Goal: Information Seeking & Learning: Learn about a topic

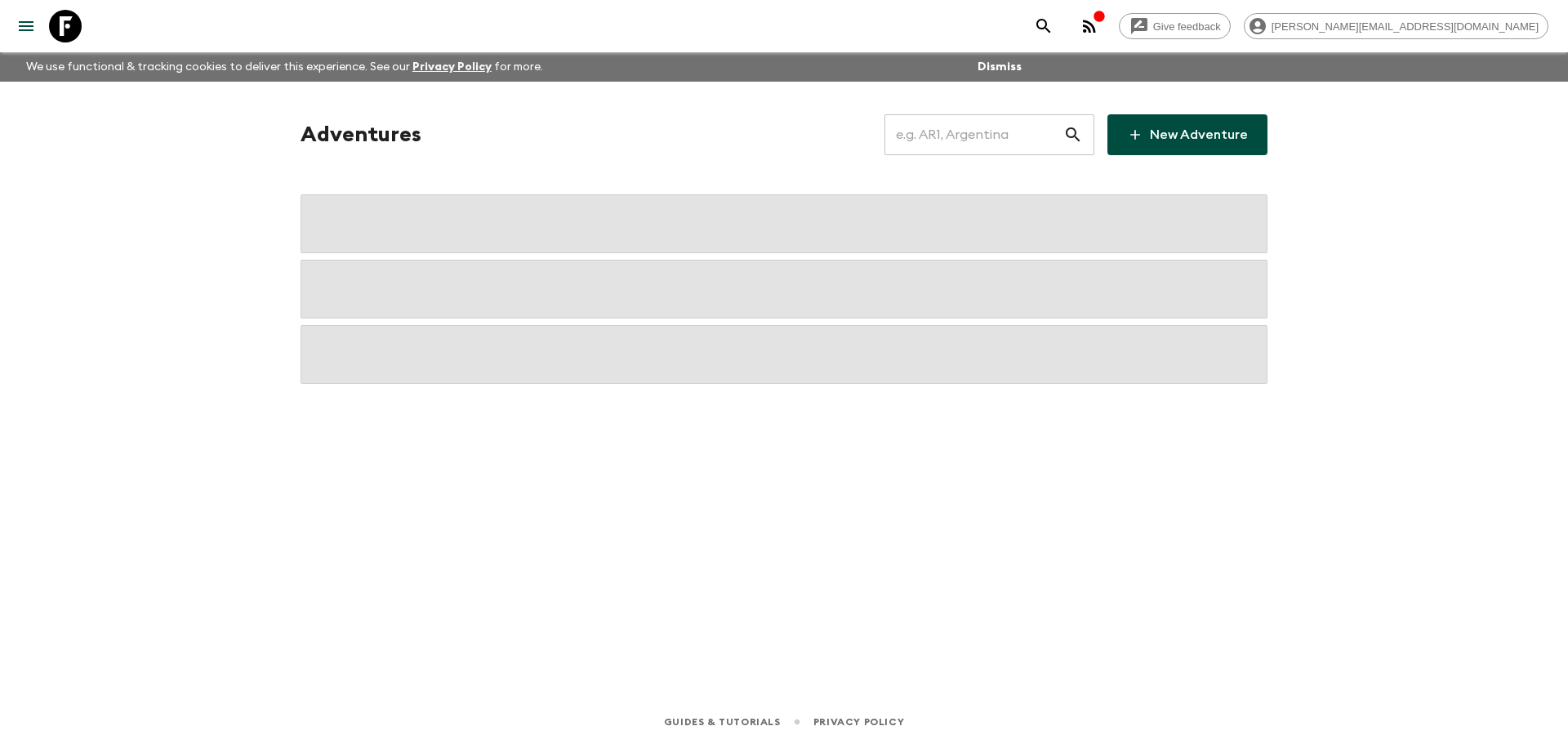
click at [1026, 140] on input "text" at bounding box center [974, 134] width 179 height 46
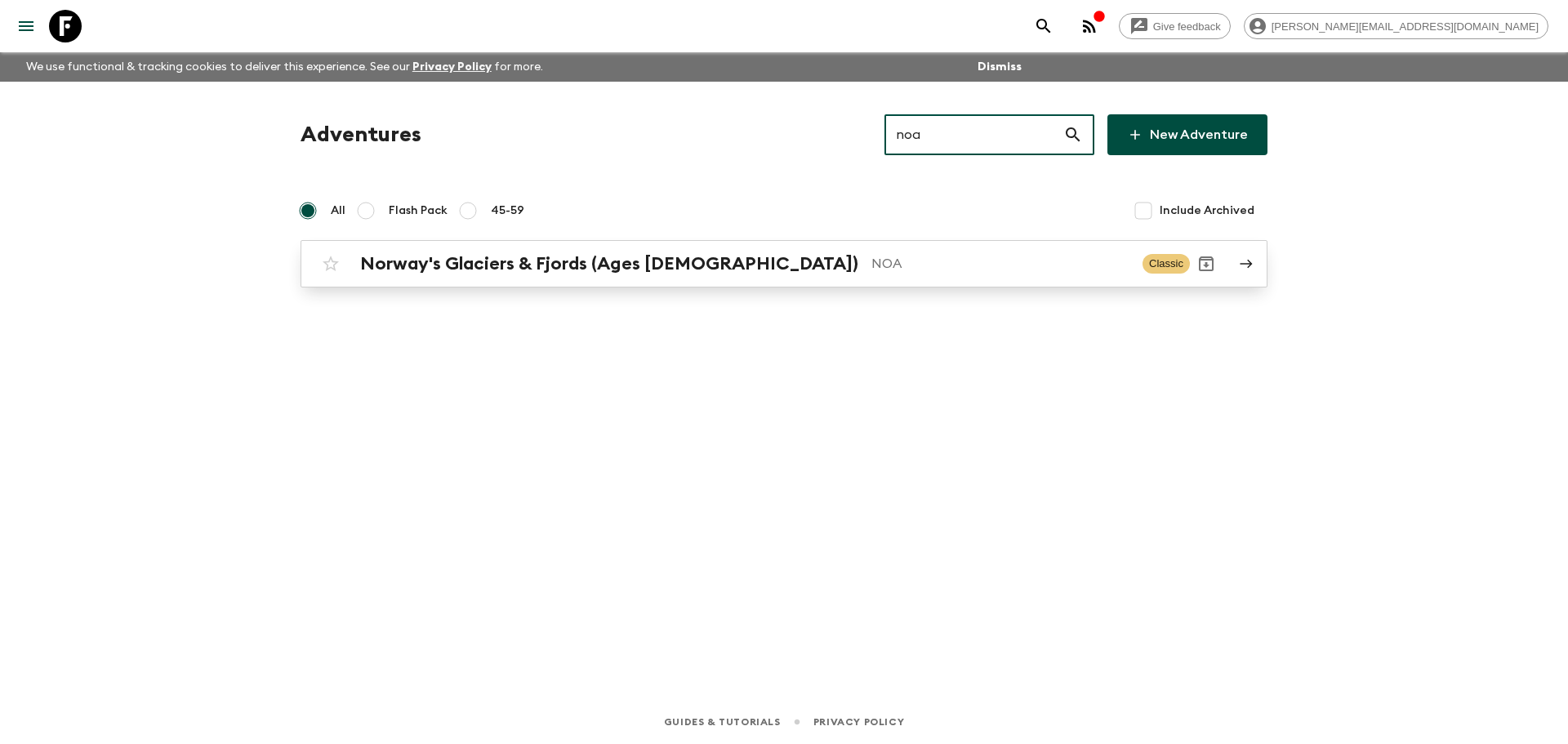
type input "noa"
click at [667, 259] on h2 "Norway's Glaciers & Fjords (Ages [DEMOGRAPHIC_DATA])" at bounding box center [609, 263] width 498 height 21
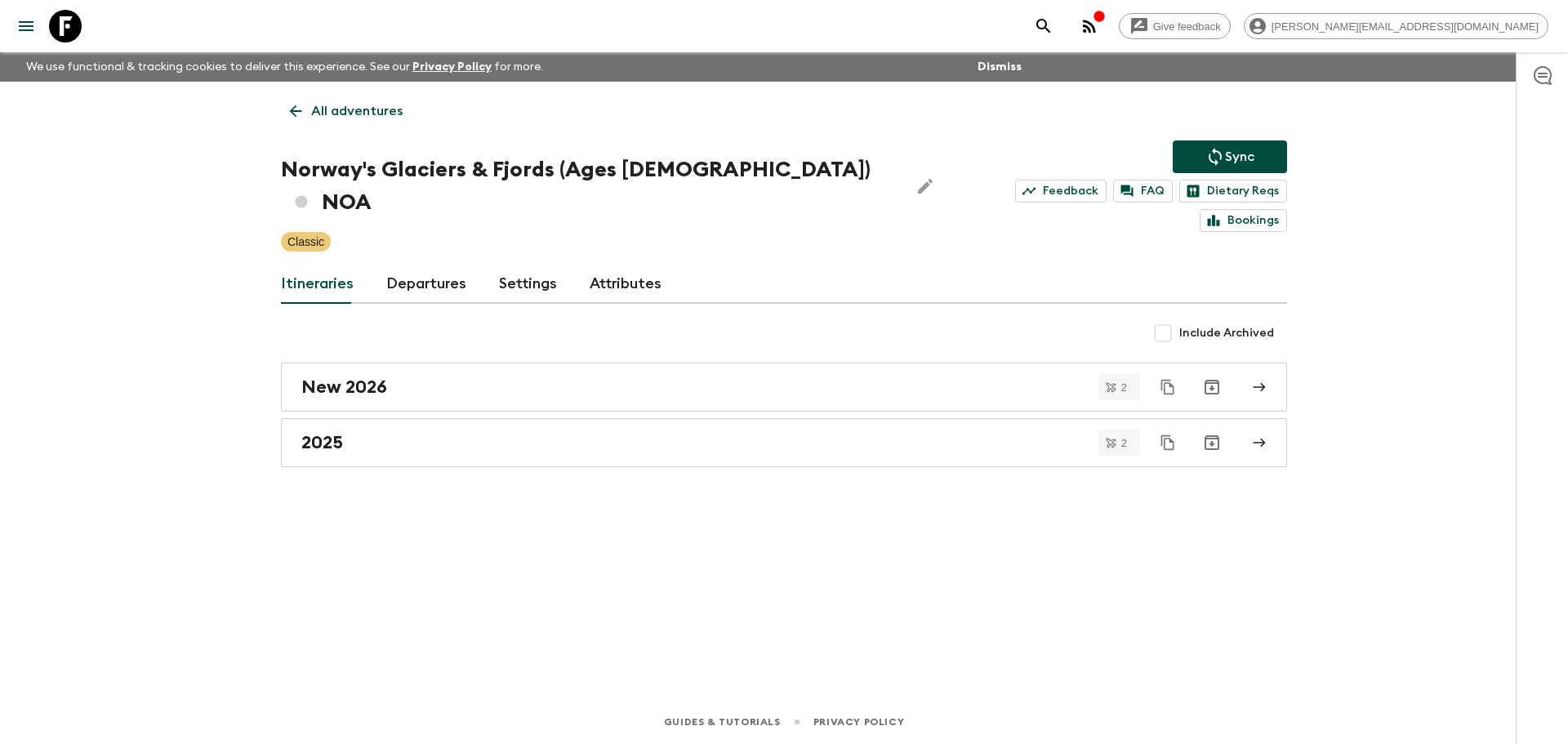
click at [443, 264] on link "Departures" at bounding box center [426, 284] width 80 height 39
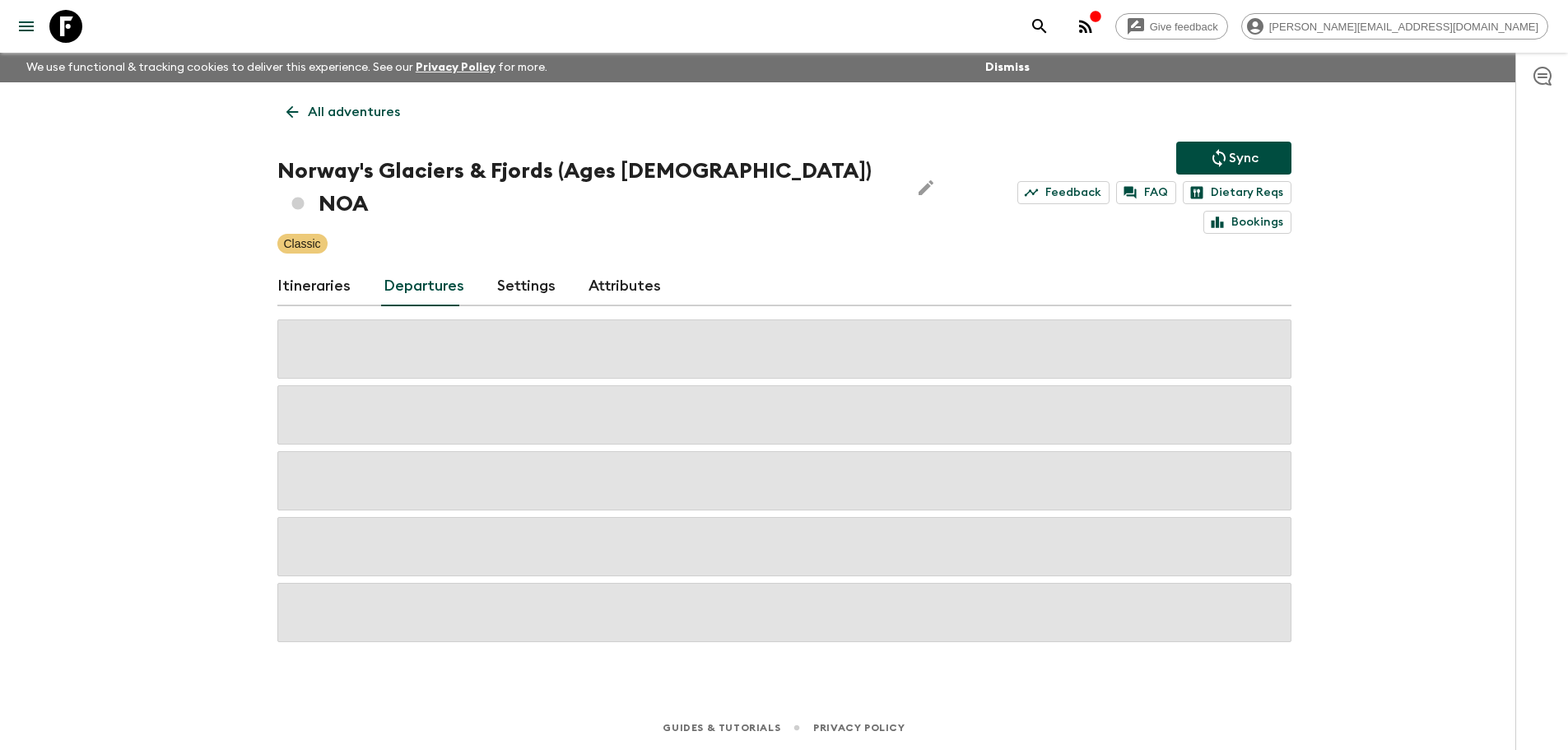
click at [448, 267] on link "Departures" at bounding box center [424, 286] width 81 height 40
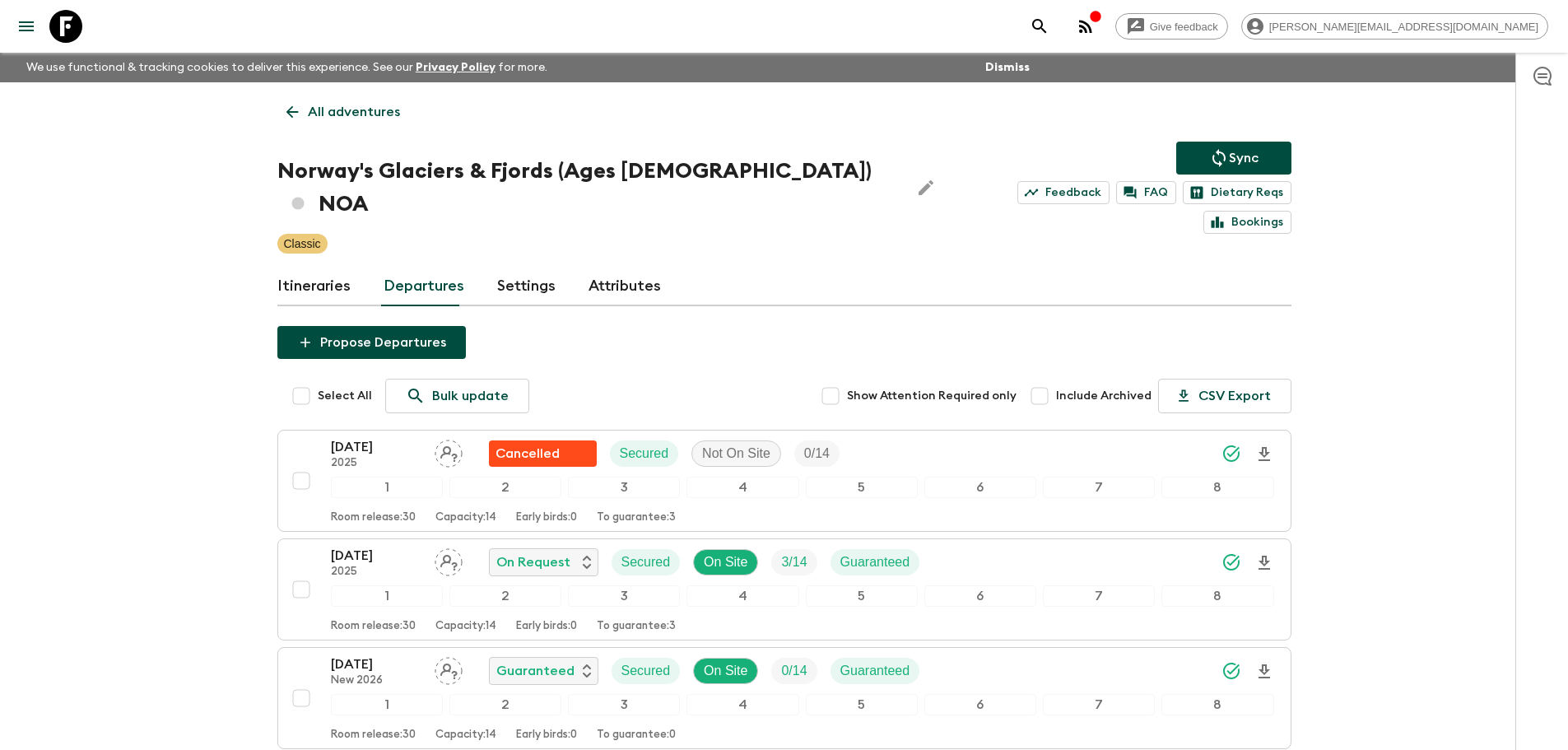
click at [331, 109] on p "All adventures" at bounding box center [354, 111] width 93 height 19
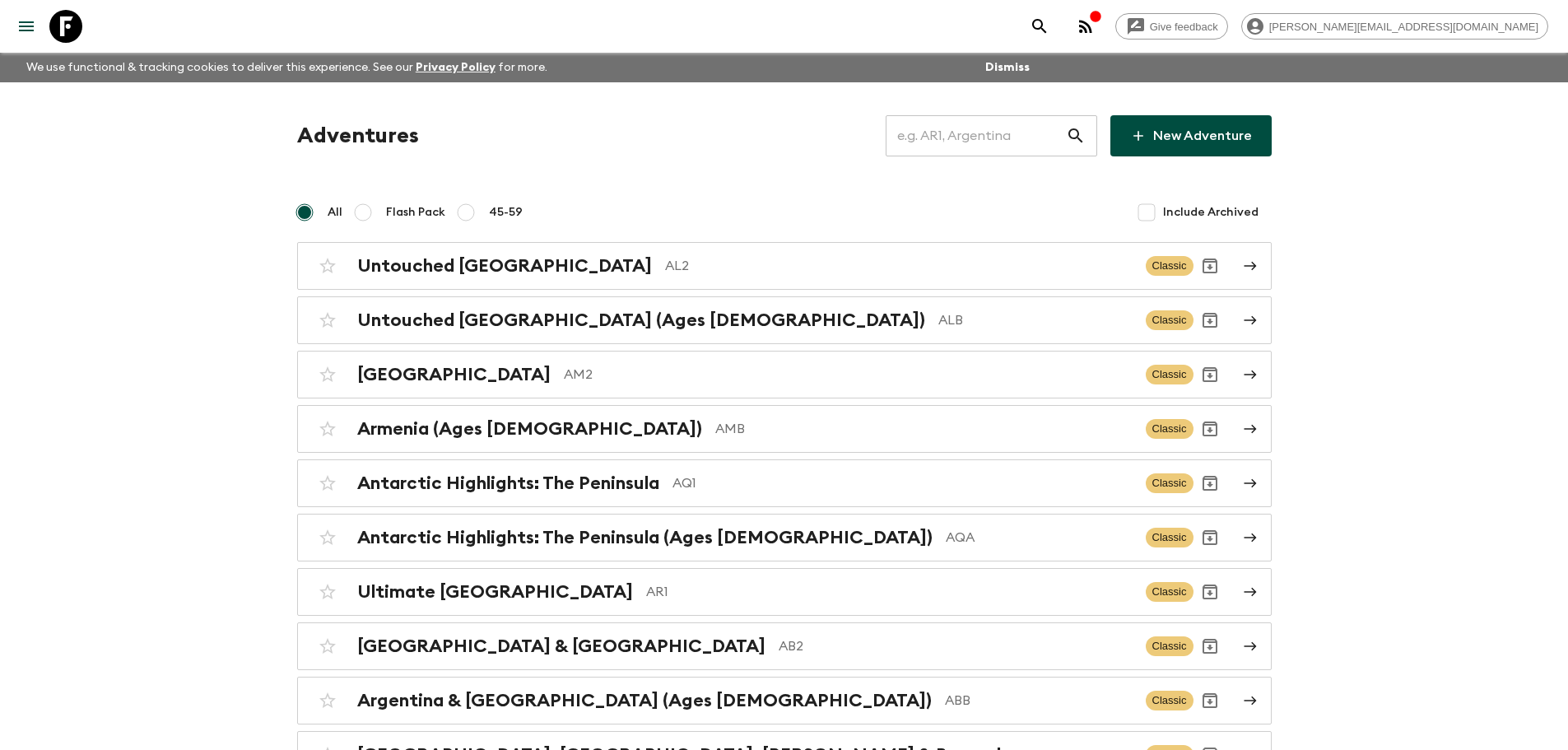
click at [962, 138] on input "text" at bounding box center [976, 135] width 180 height 46
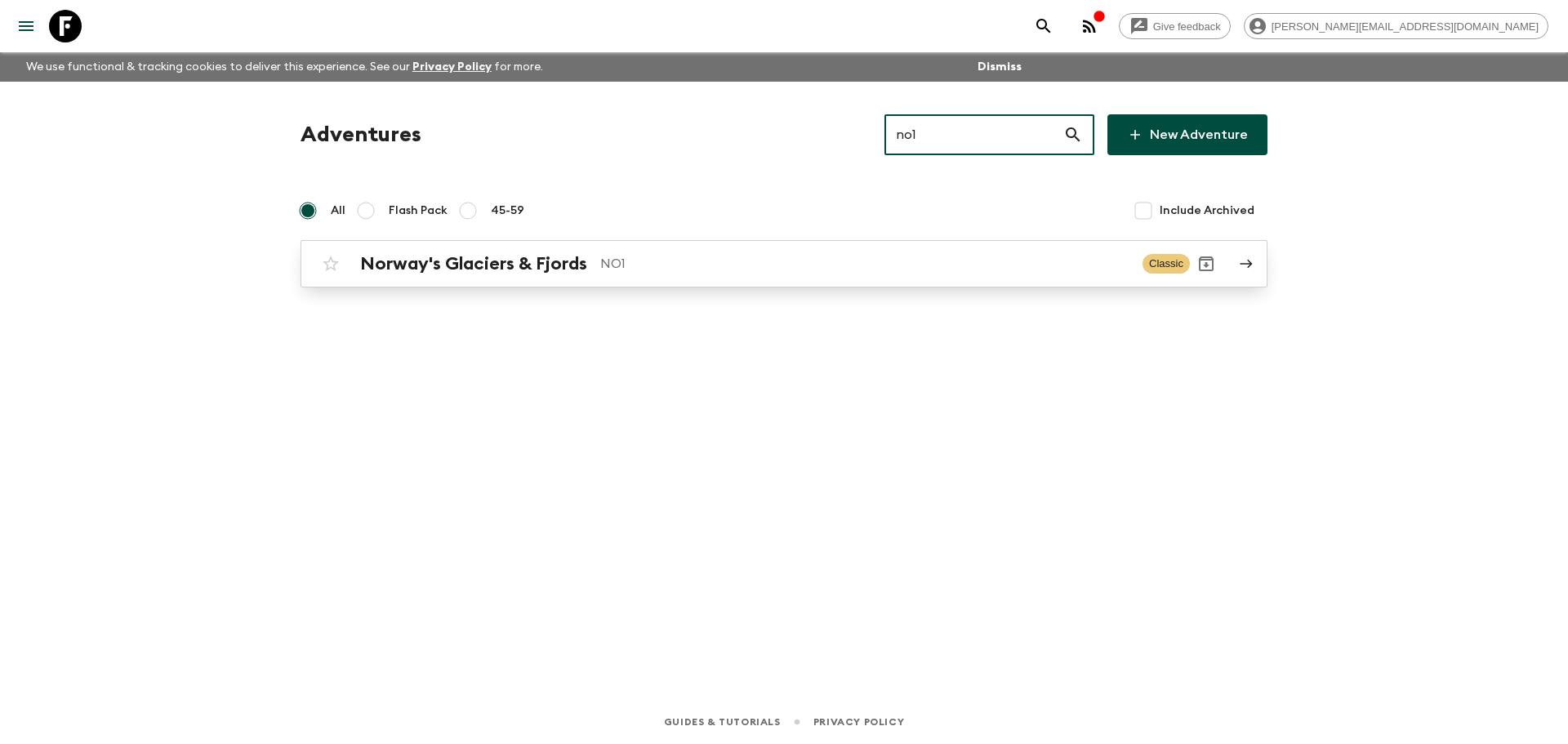
type input "no1"
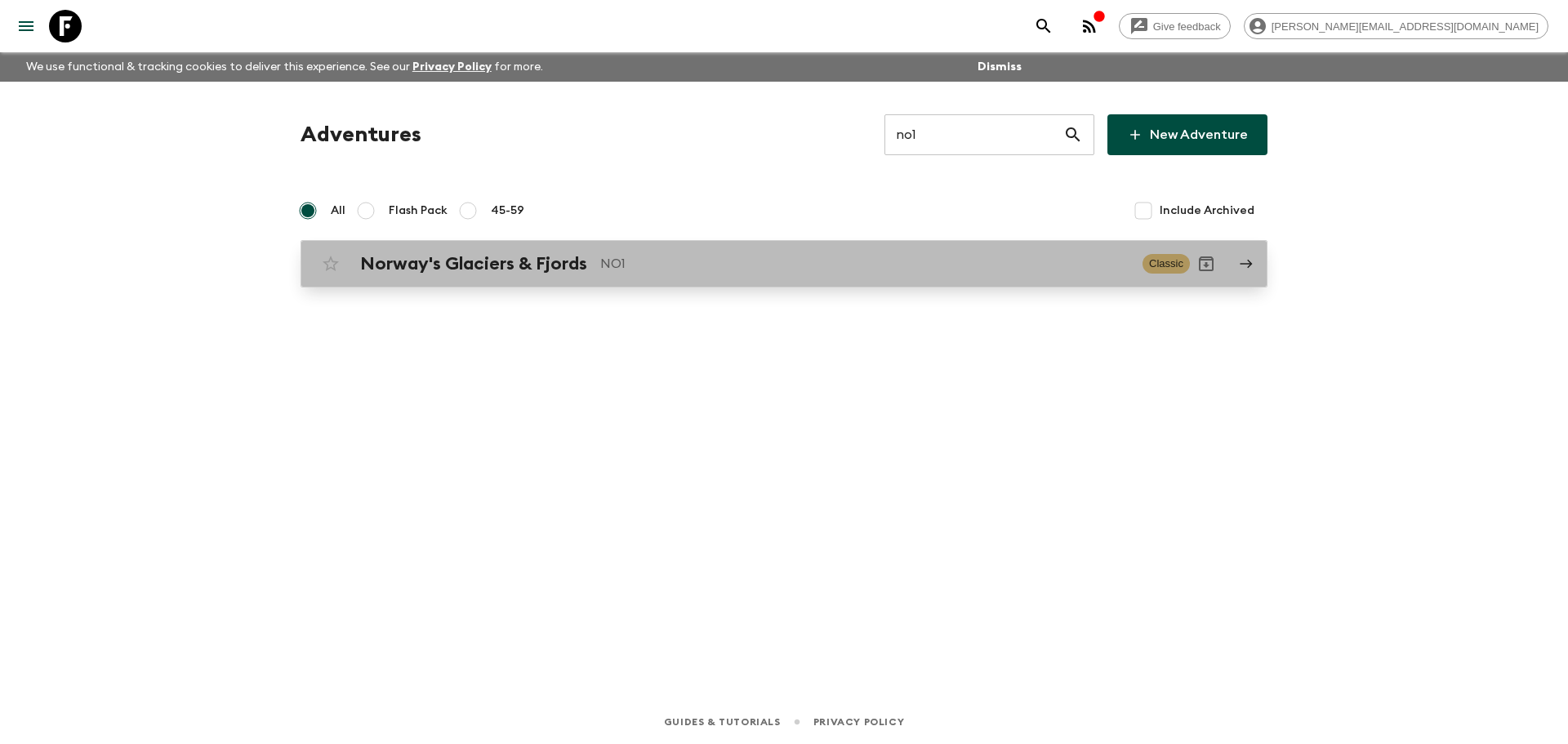
click at [892, 266] on p "NO1" at bounding box center [865, 263] width 529 height 19
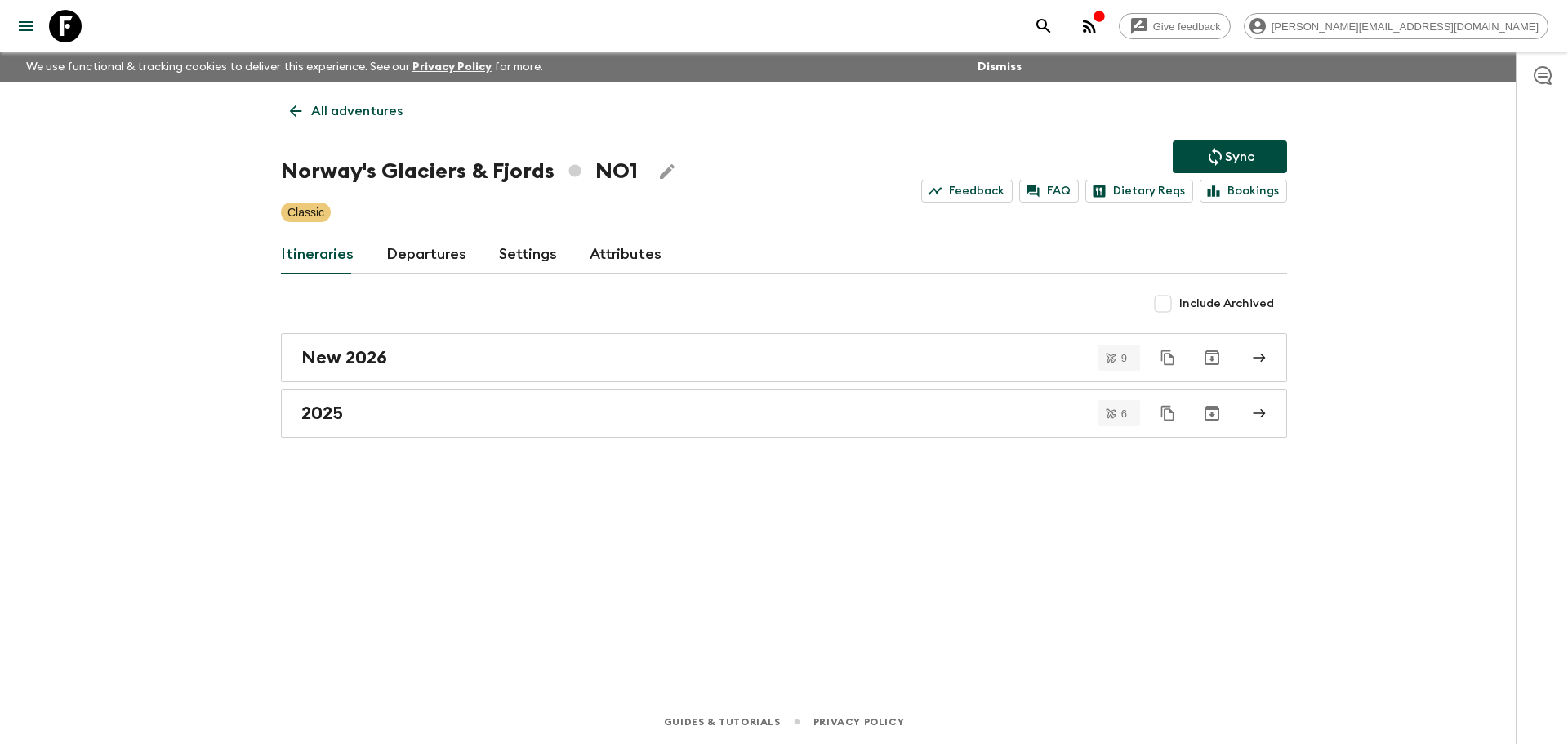
click at [425, 249] on link "Departures" at bounding box center [426, 254] width 80 height 39
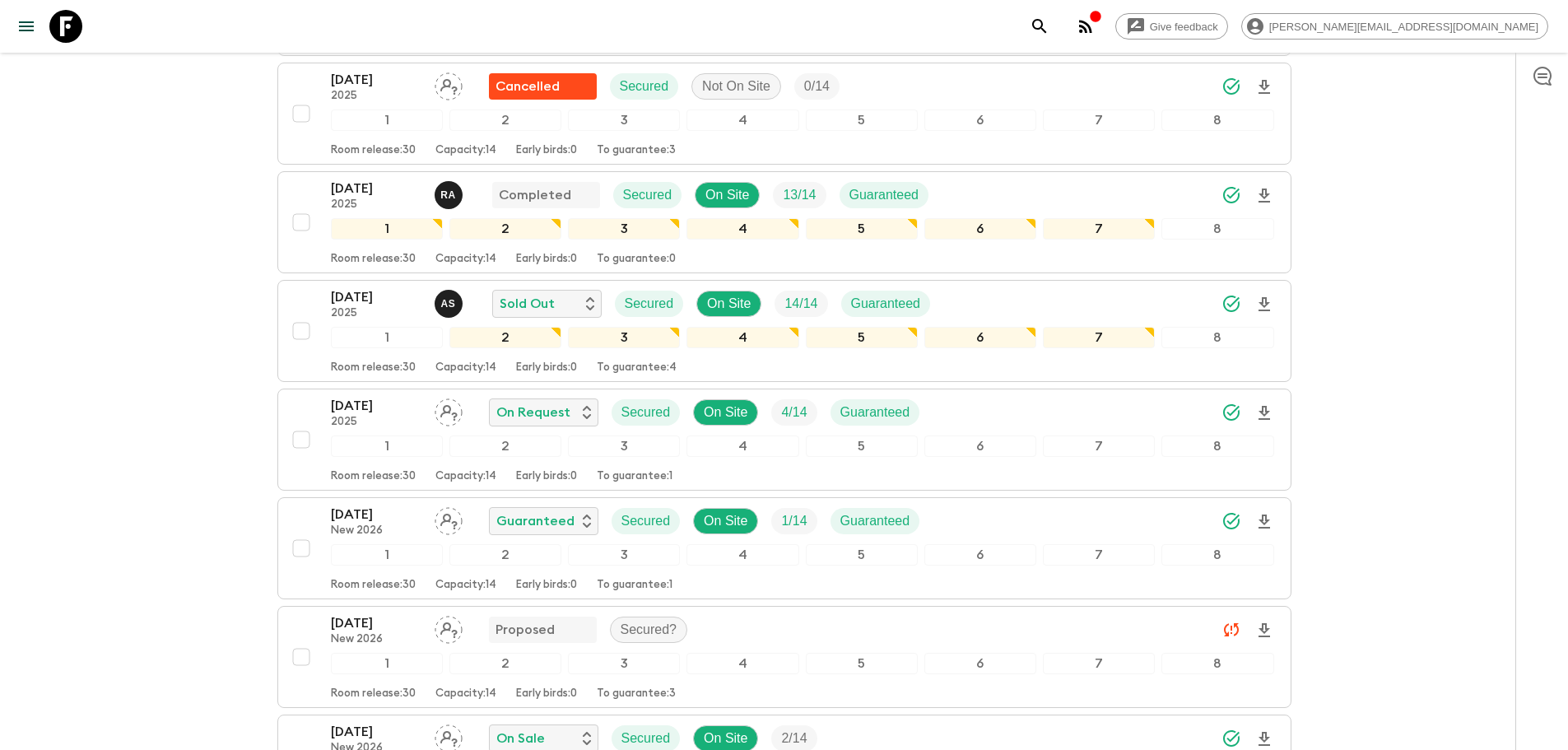
scroll to position [1318, 0]
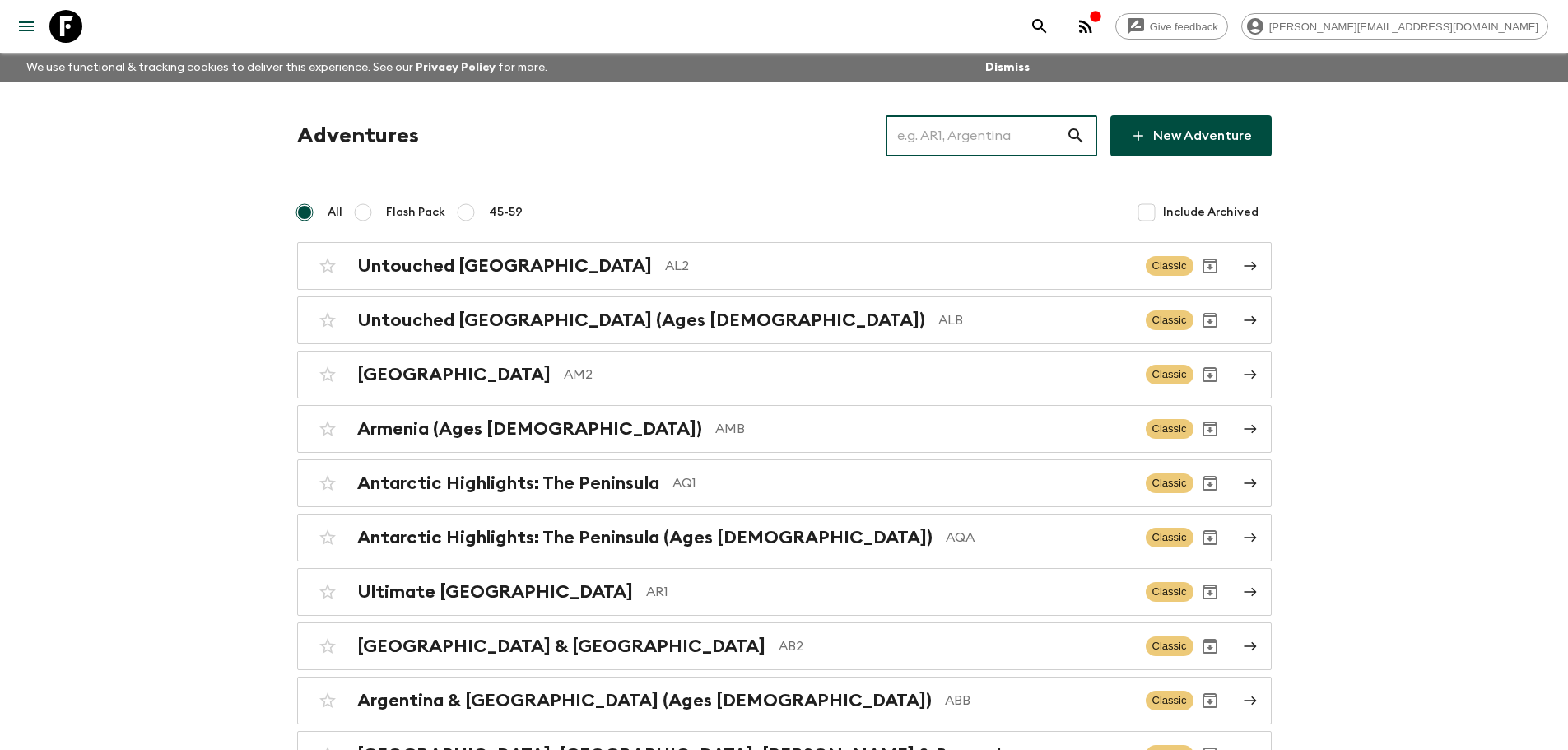
click at [912, 148] on input "text" at bounding box center [976, 135] width 180 height 46
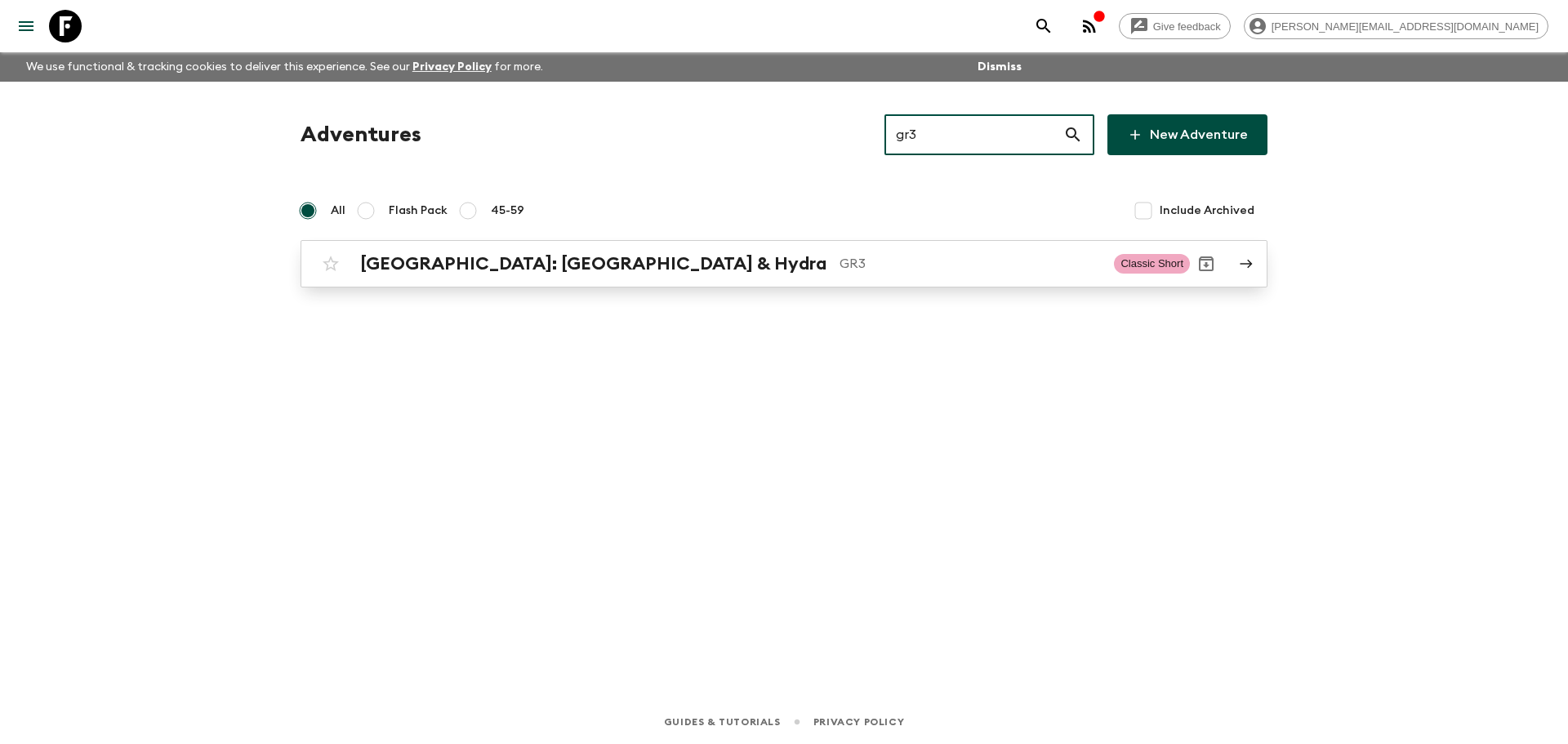
type input "gr3"
click at [839, 255] on p "GR3" at bounding box center [970, 263] width 261 height 19
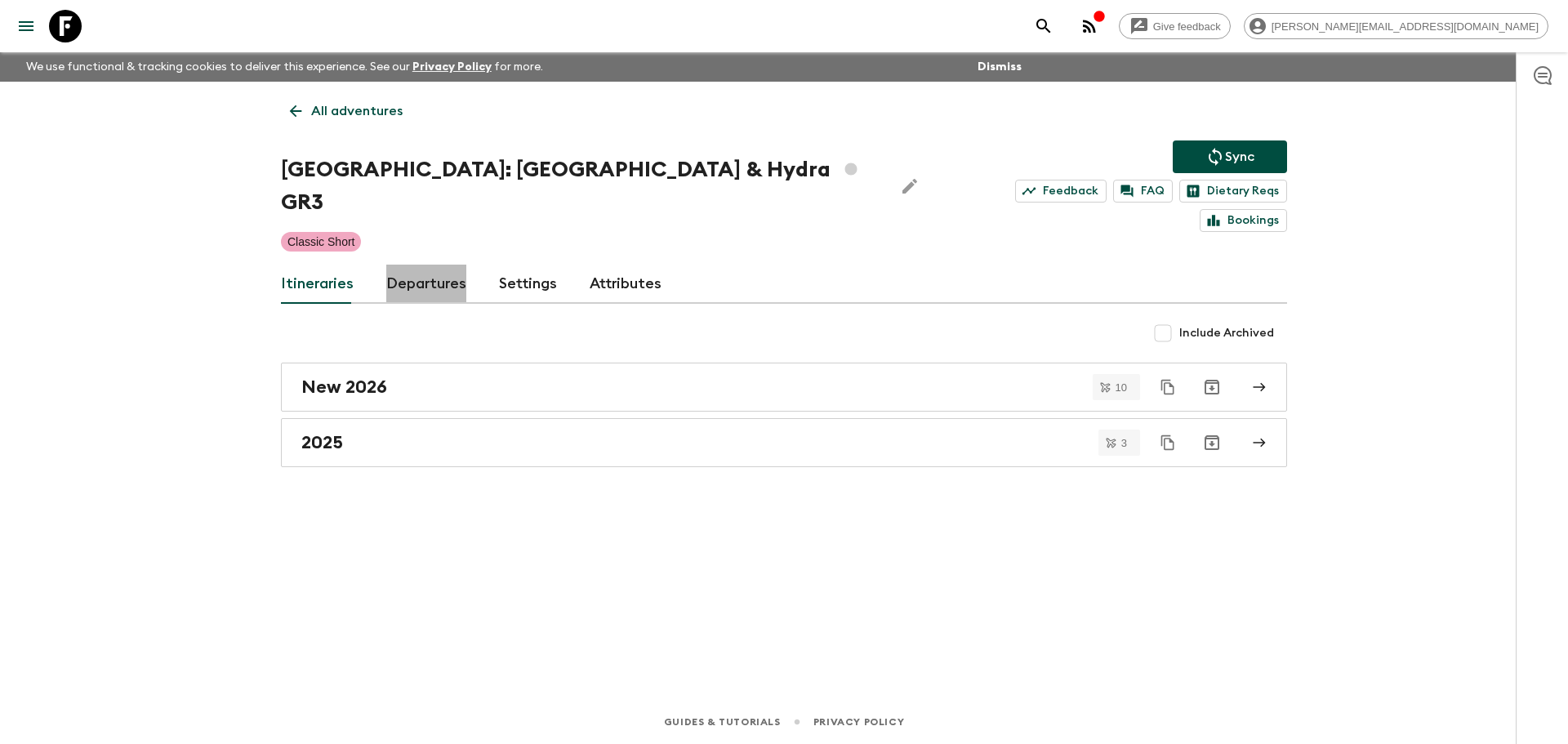
click at [440, 264] on link "Departures" at bounding box center [426, 284] width 80 height 39
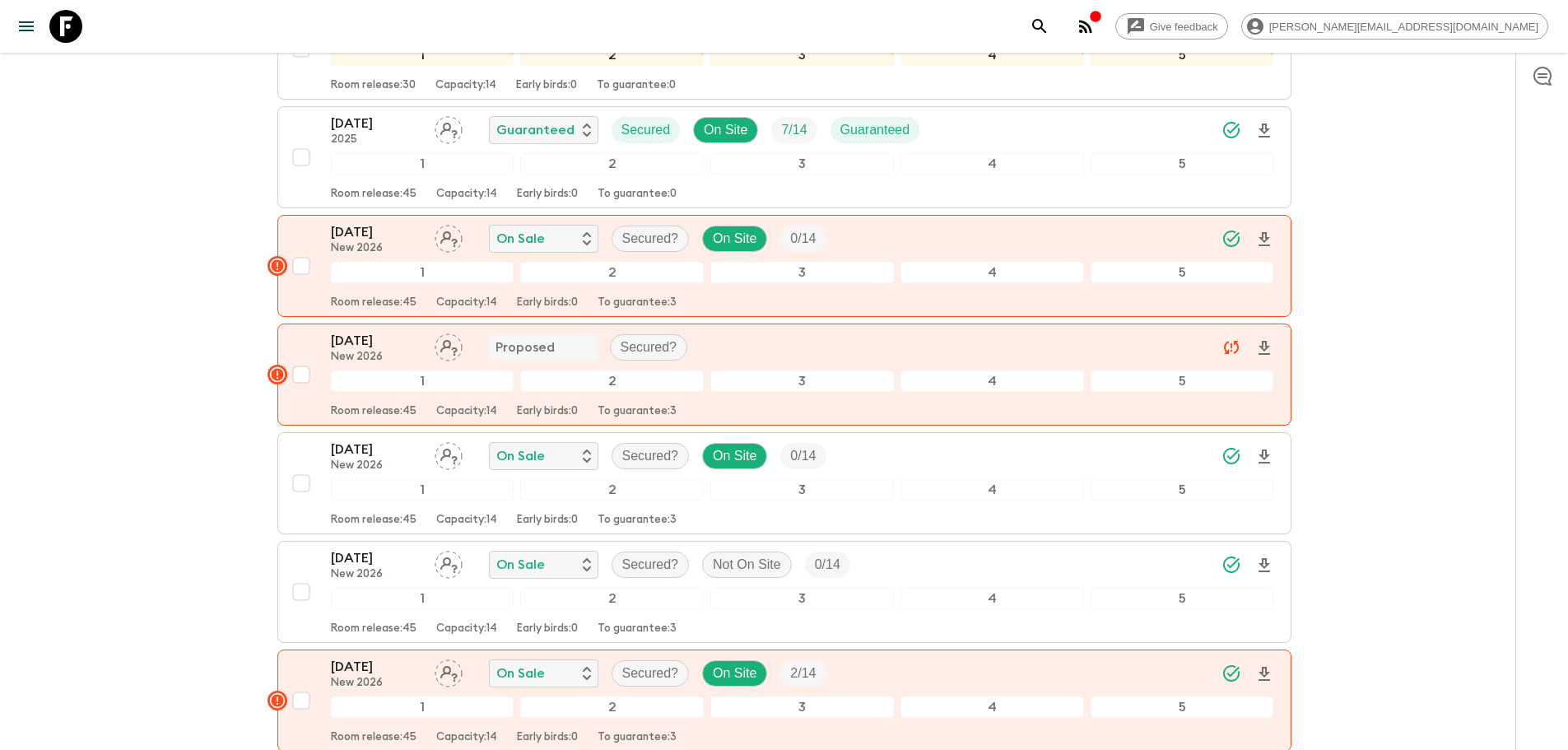
scroll to position [536, 0]
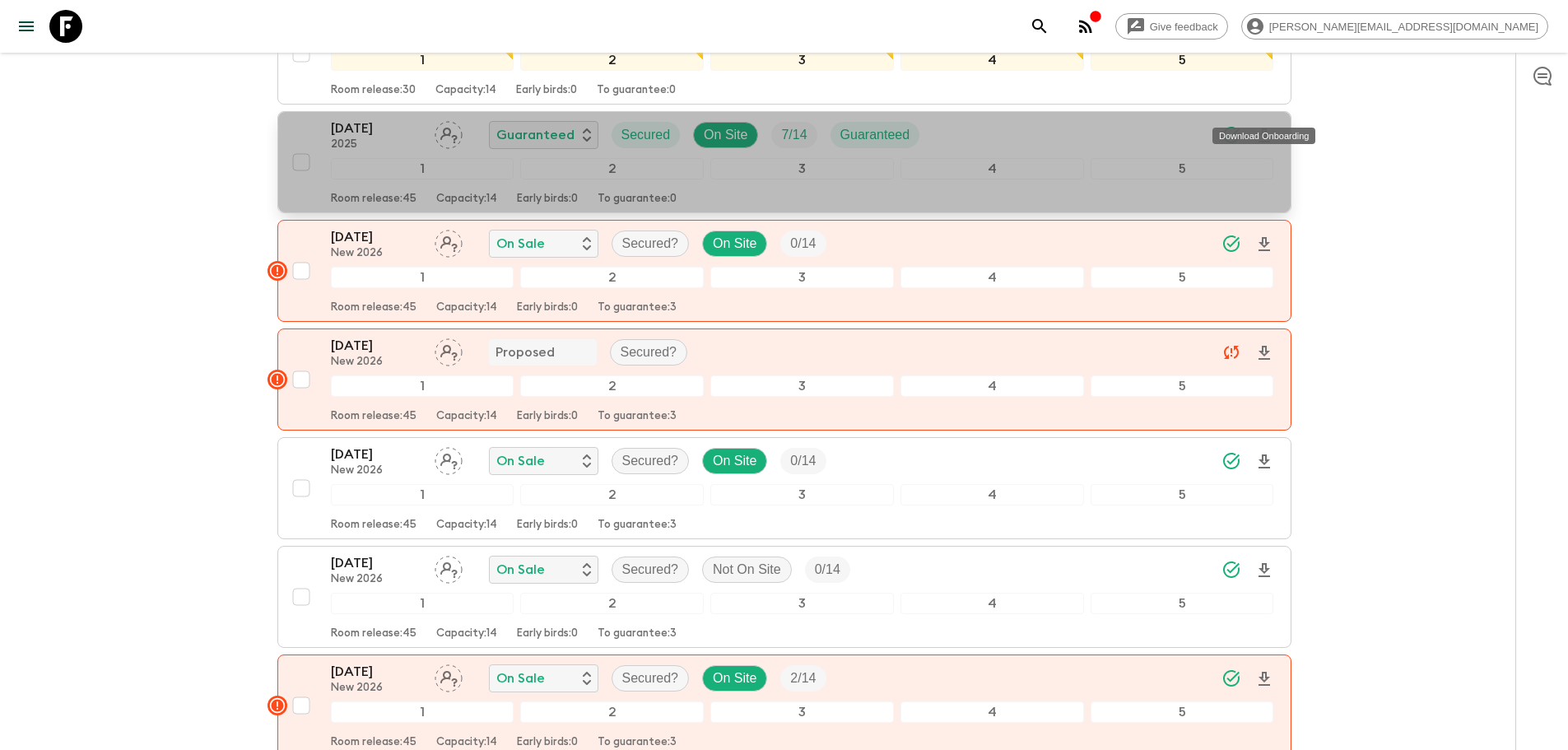
click at [1267, 126] on icon "Download Onboarding" at bounding box center [1263, 135] width 19 height 19
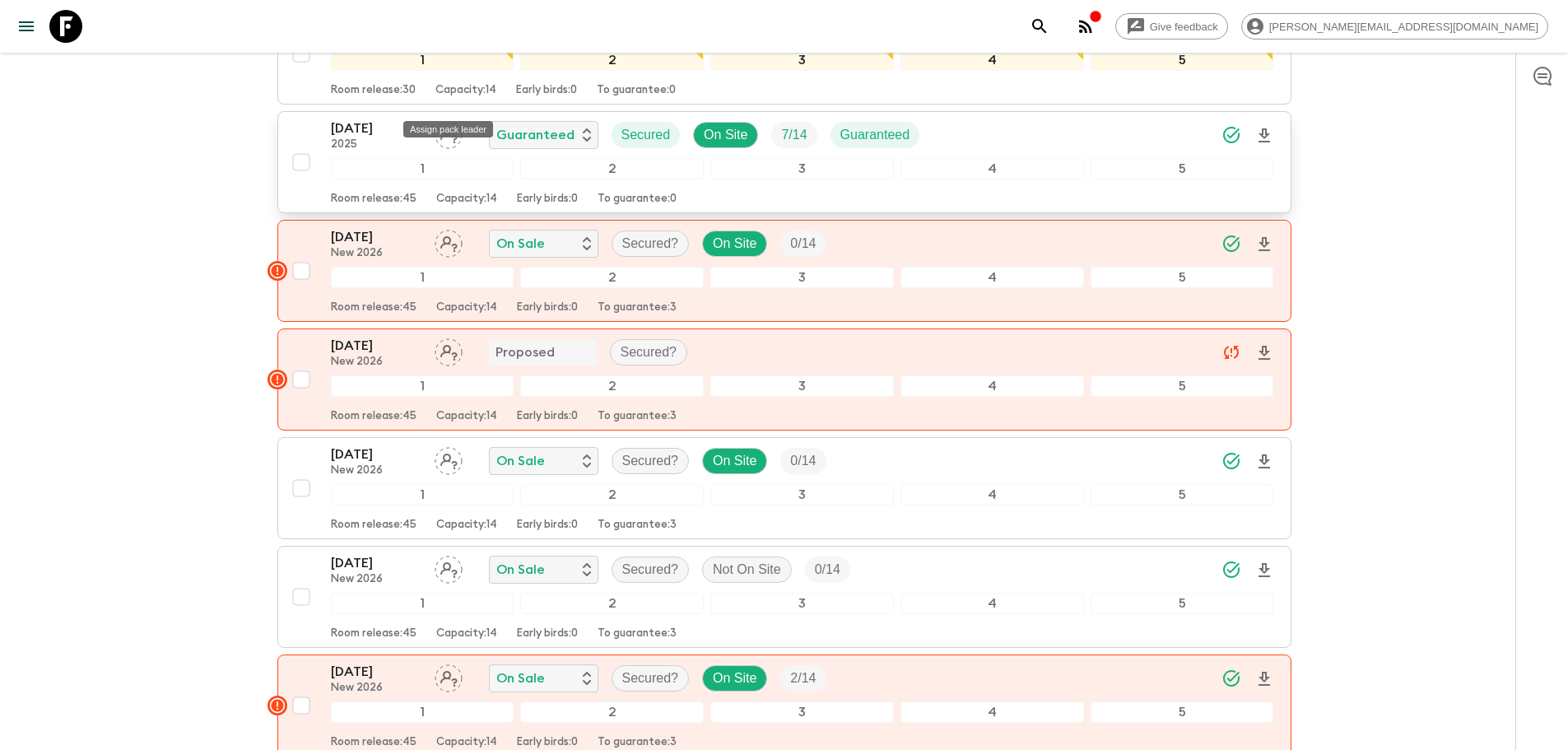
click at [408, 114] on div "Assign pack leader" at bounding box center [448, 124] width 93 height 29
click at [1032, 119] on div "07 Oct 2025 2025 Guaranteed Secured On Site 7 / 14 Guaranteed" at bounding box center [803, 135] width 944 height 33
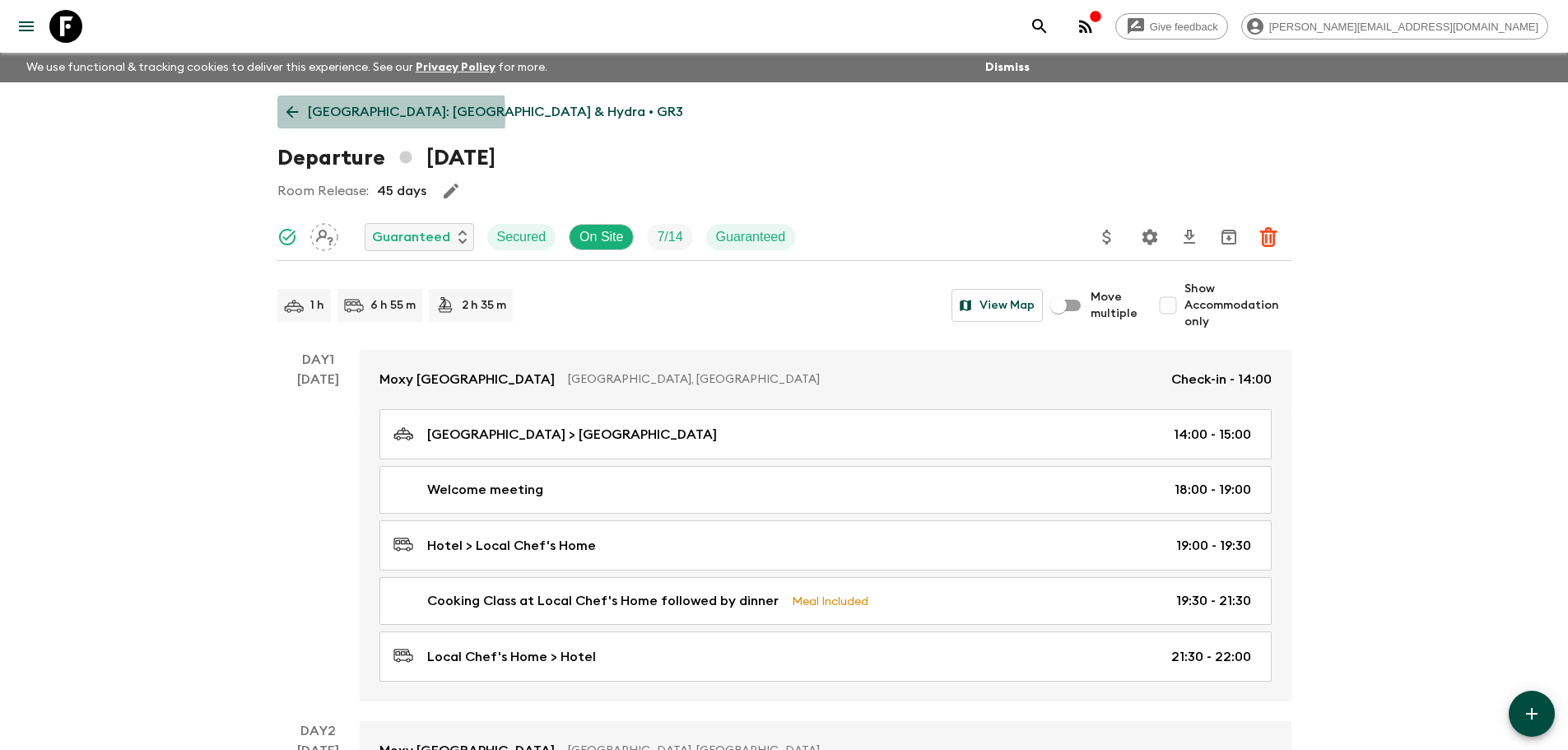
click at [311, 115] on p "Greece: Athens & Hydra • GR3" at bounding box center [495, 111] width 375 height 19
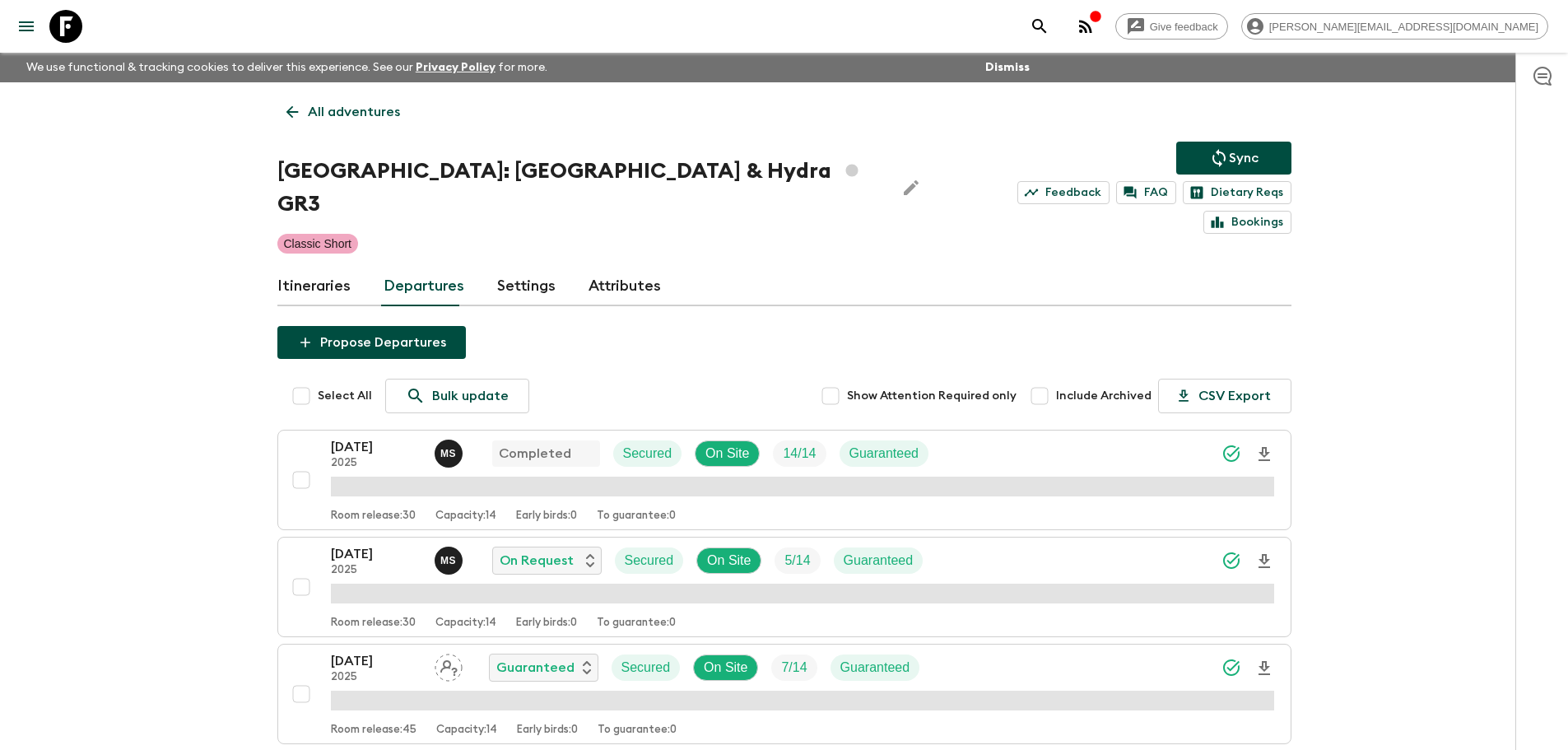
click at [73, 34] on icon at bounding box center [66, 26] width 33 height 33
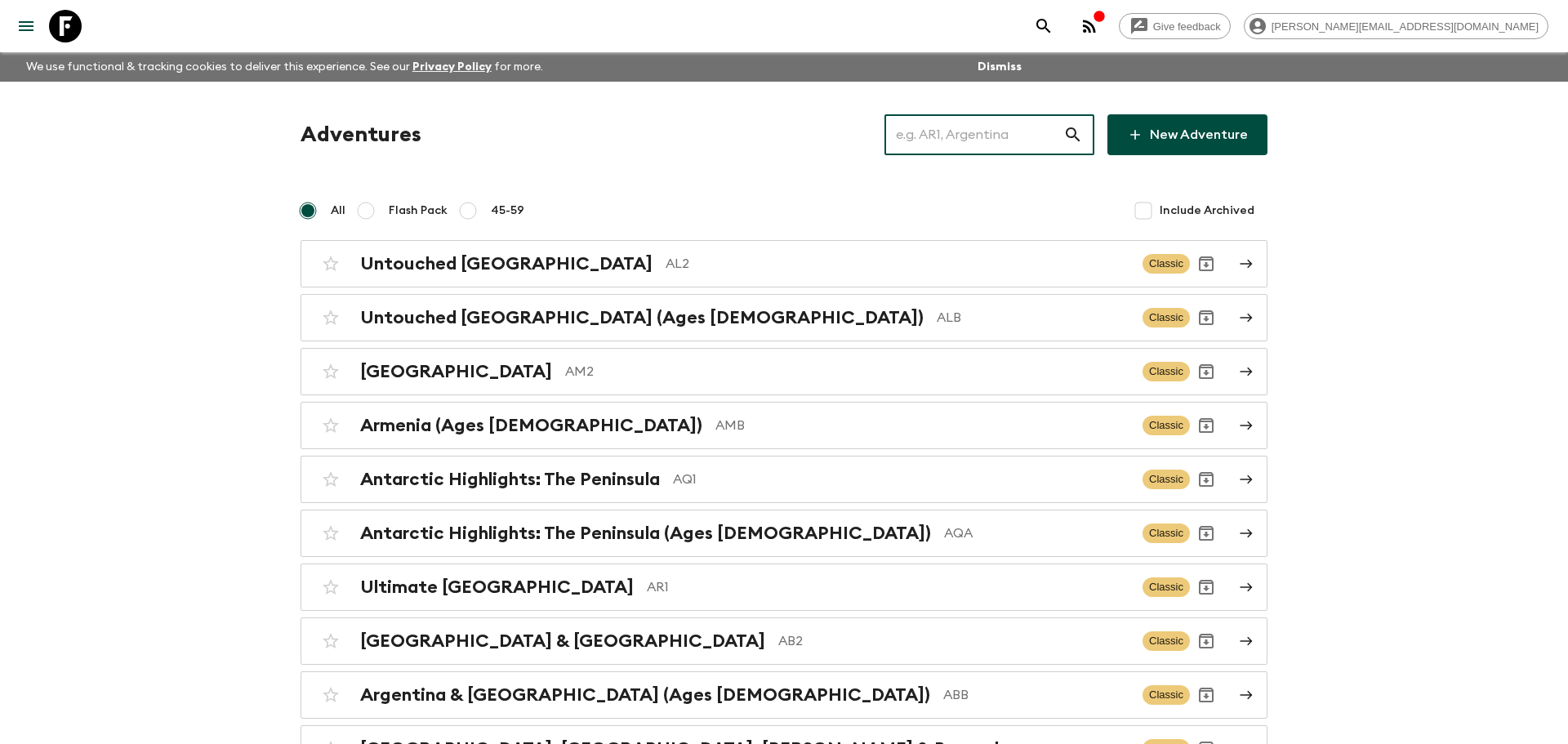
click at [945, 134] on input "text" at bounding box center [974, 134] width 179 height 46
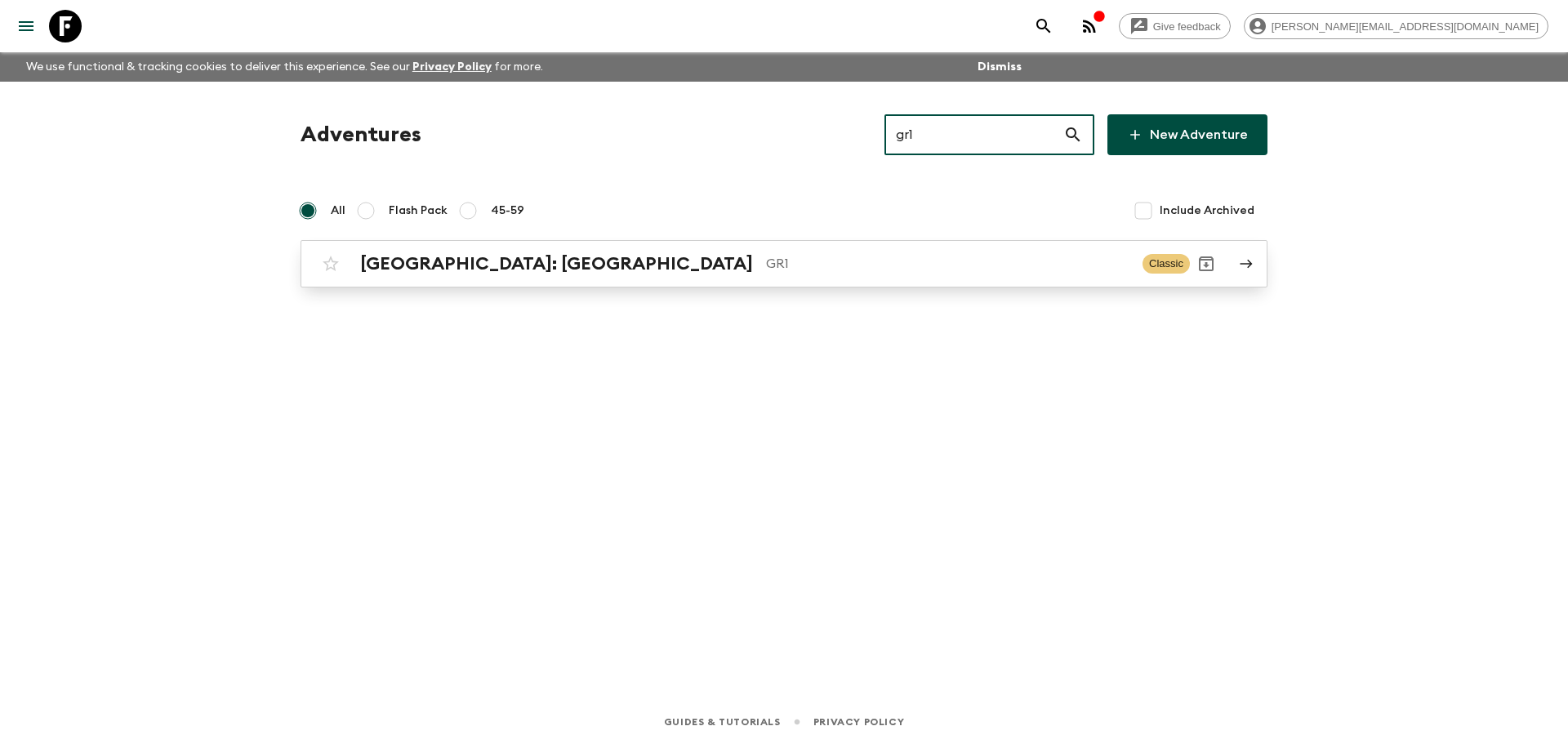
type input "gr1"
click at [766, 271] on p "GR1" at bounding box center [948, 263] width 364 height 19
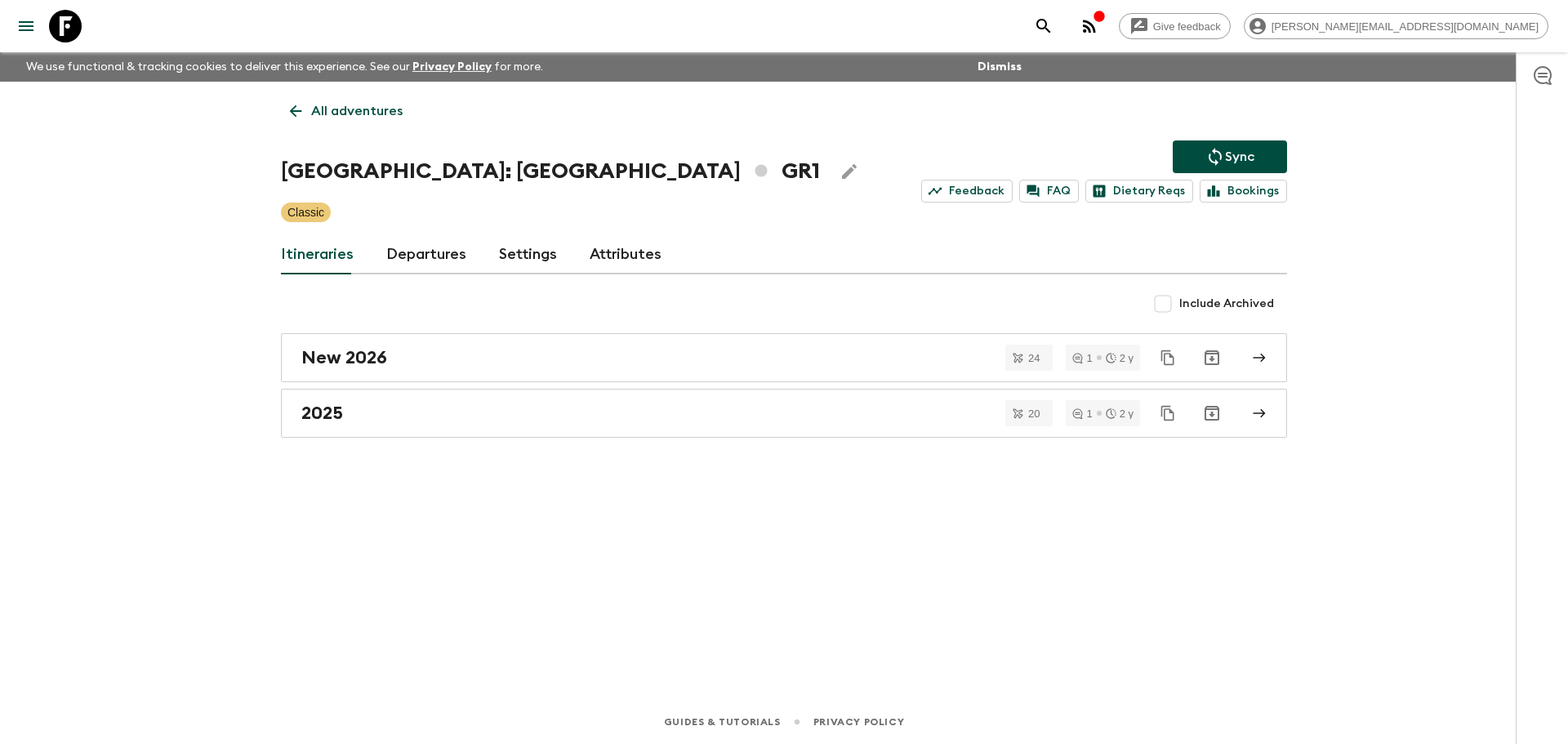
click at [438, 251] on link "Departures" at bounding box center [426, 254] width 80 height 39
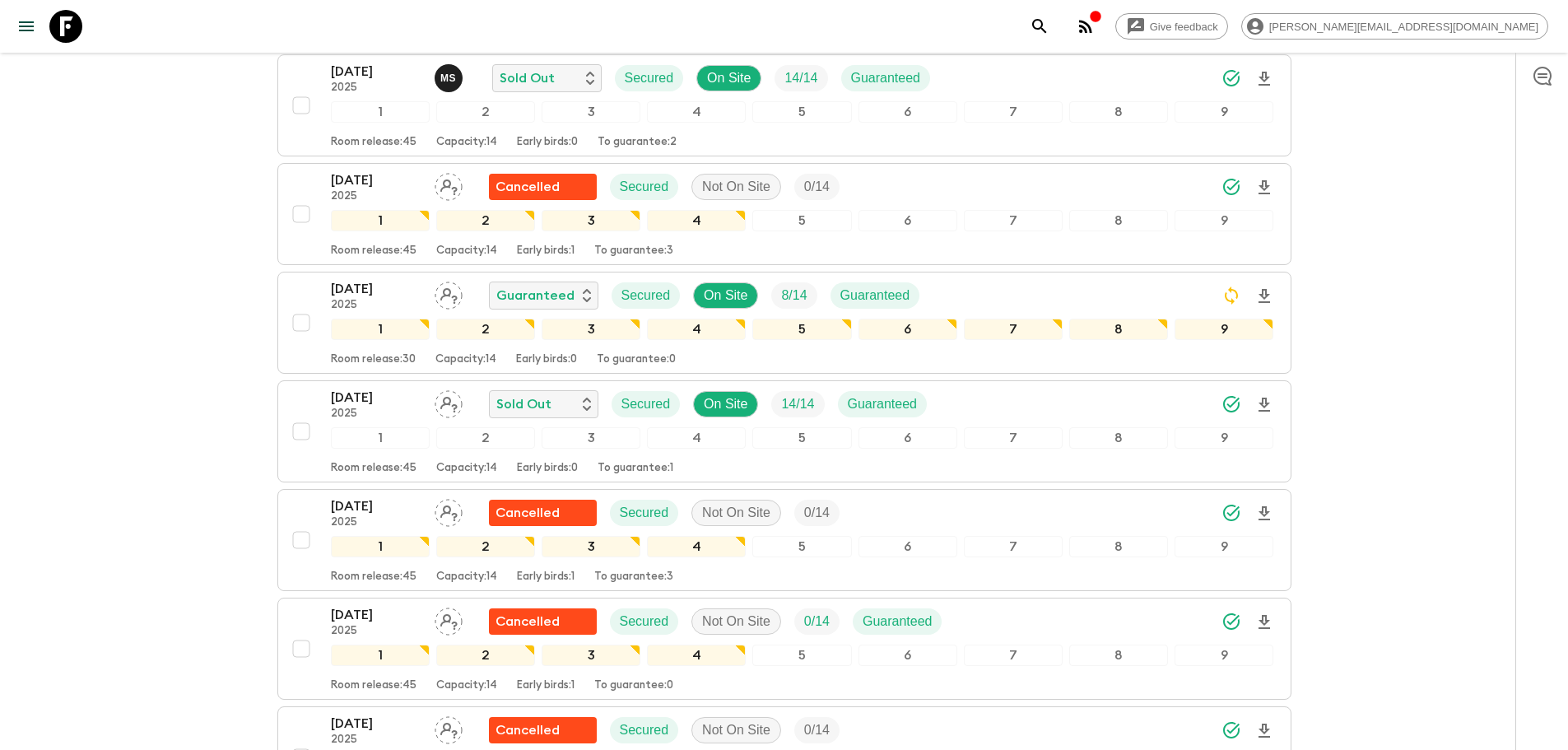
scroll to position [1867, 0]
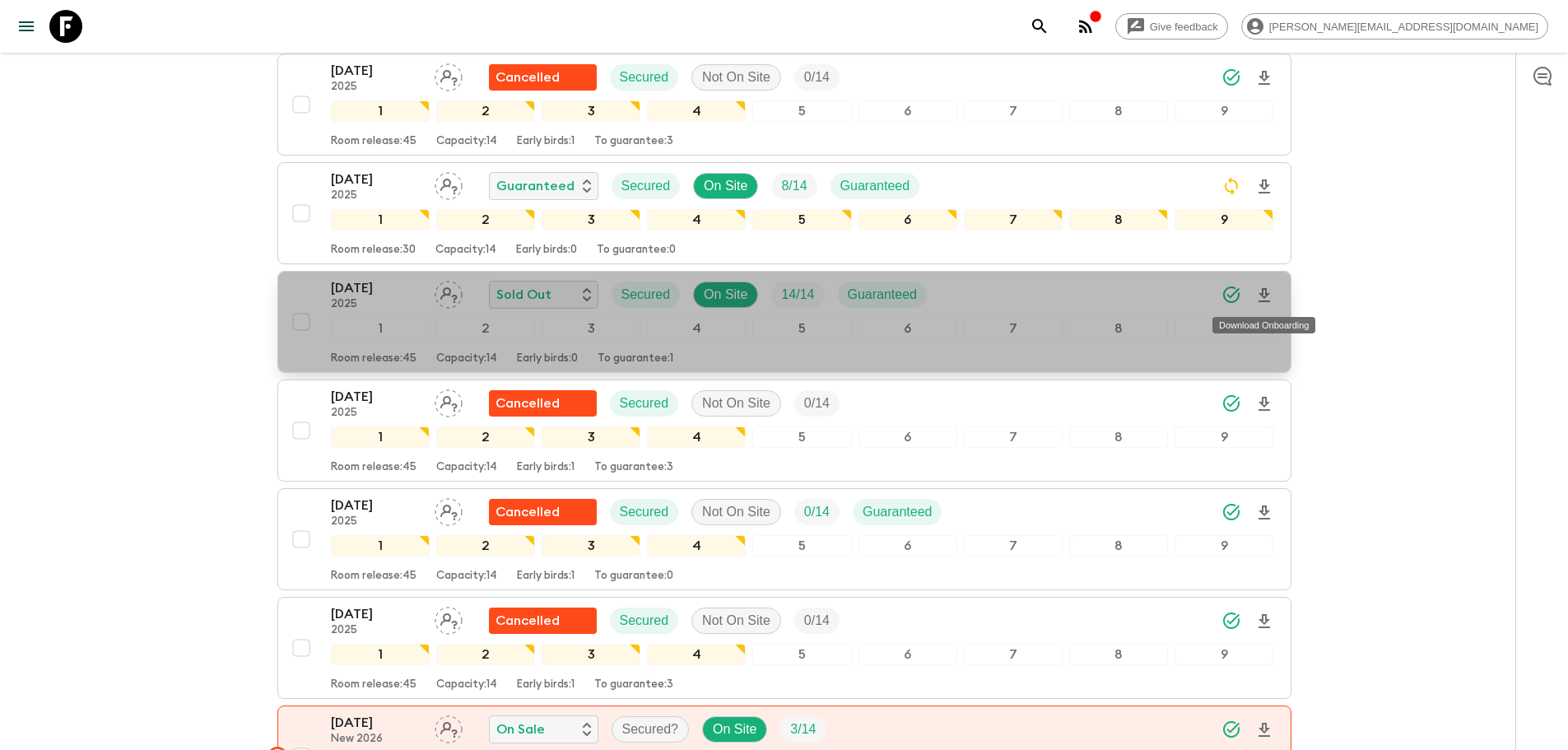
click at [1262, 296] on icon "Download Onboarding" at bounding box center [1264, 295] width 12 height 14
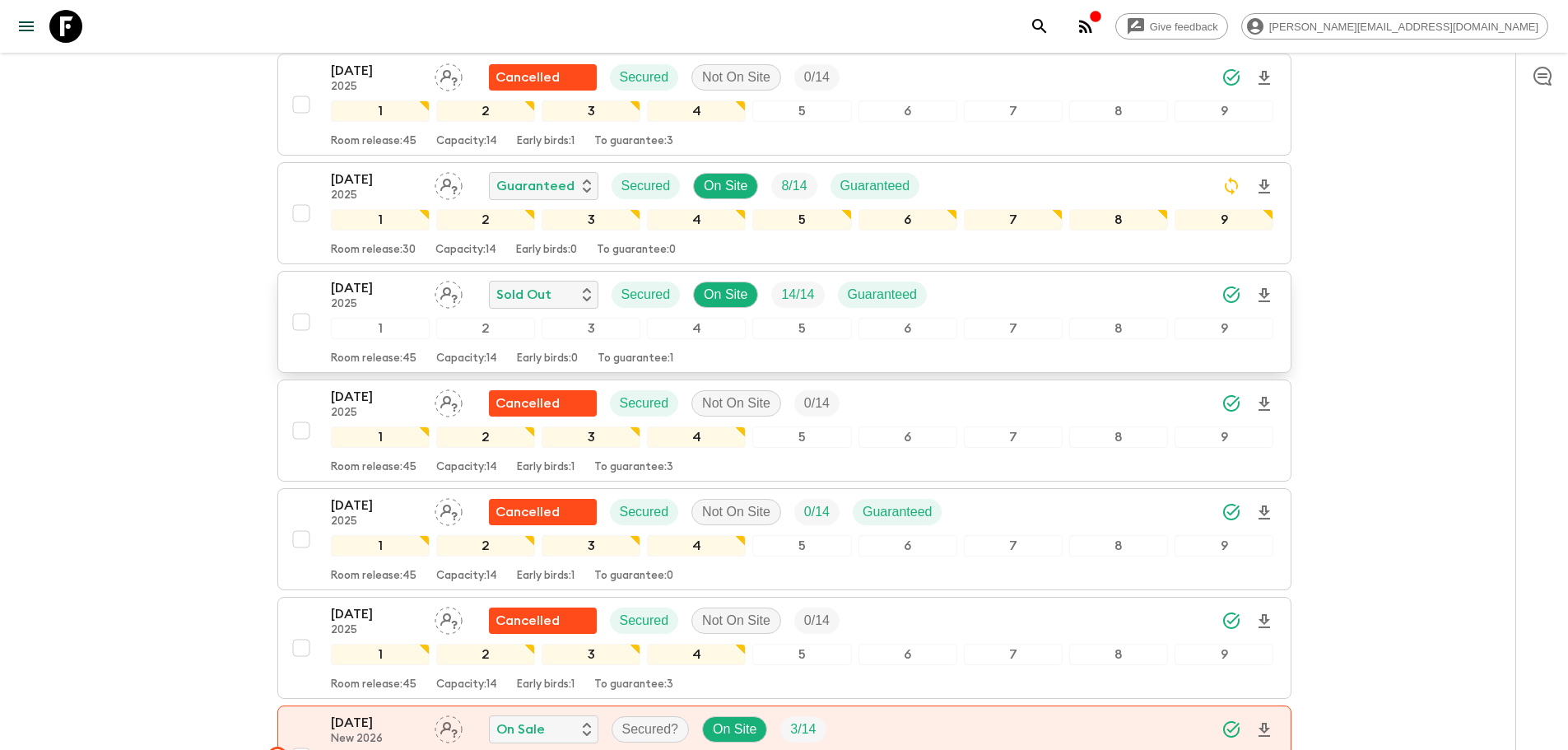
drag, startPoint x: 59, startPoint y: 16, endPoint x: 90, endPoint y: 21, distance: 31.4
click at [59, 16] on icon at bounding box center [66, 26] width 33 height 33
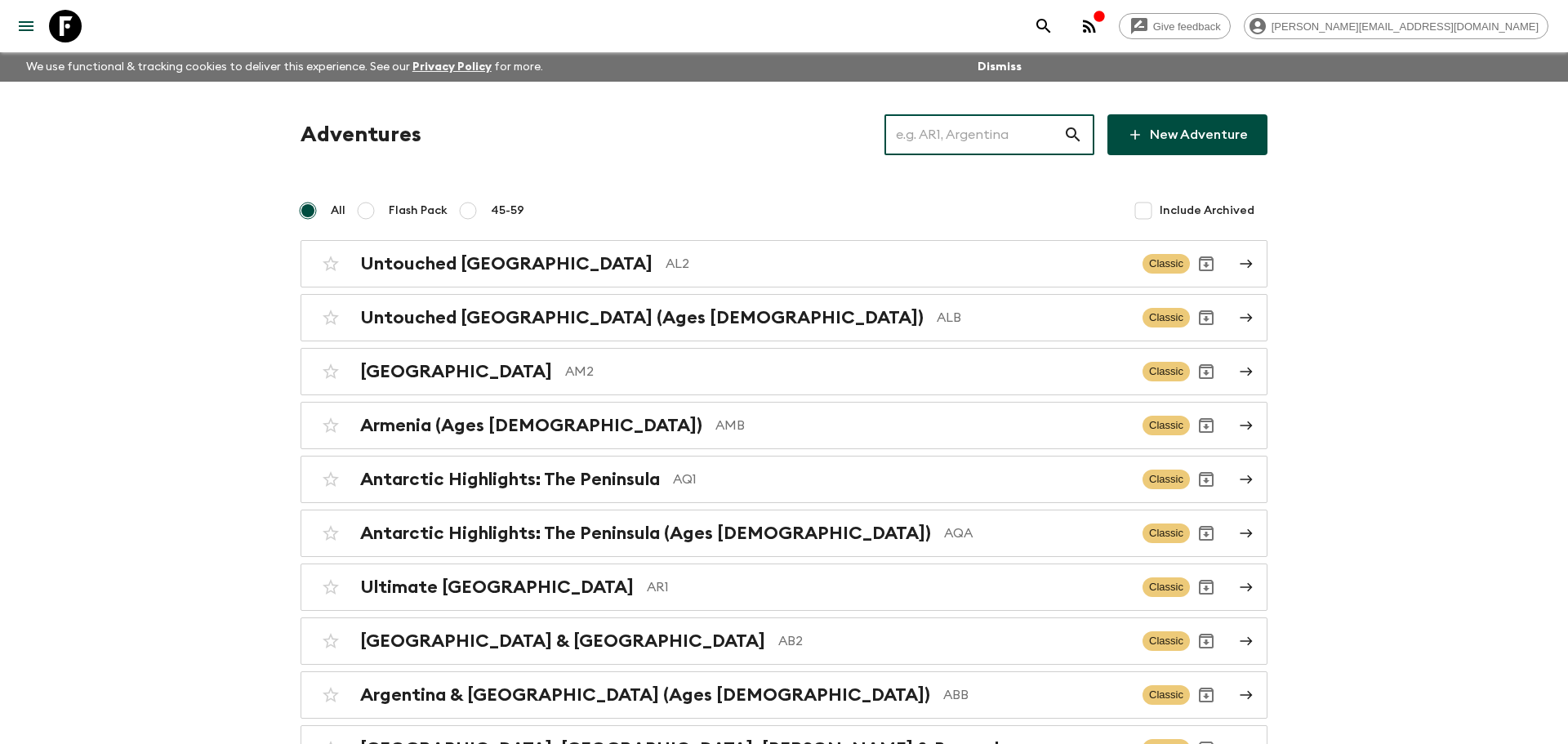
click at [1018, 143] on input "text" at bounding box center [974, 134] width 179 height 46
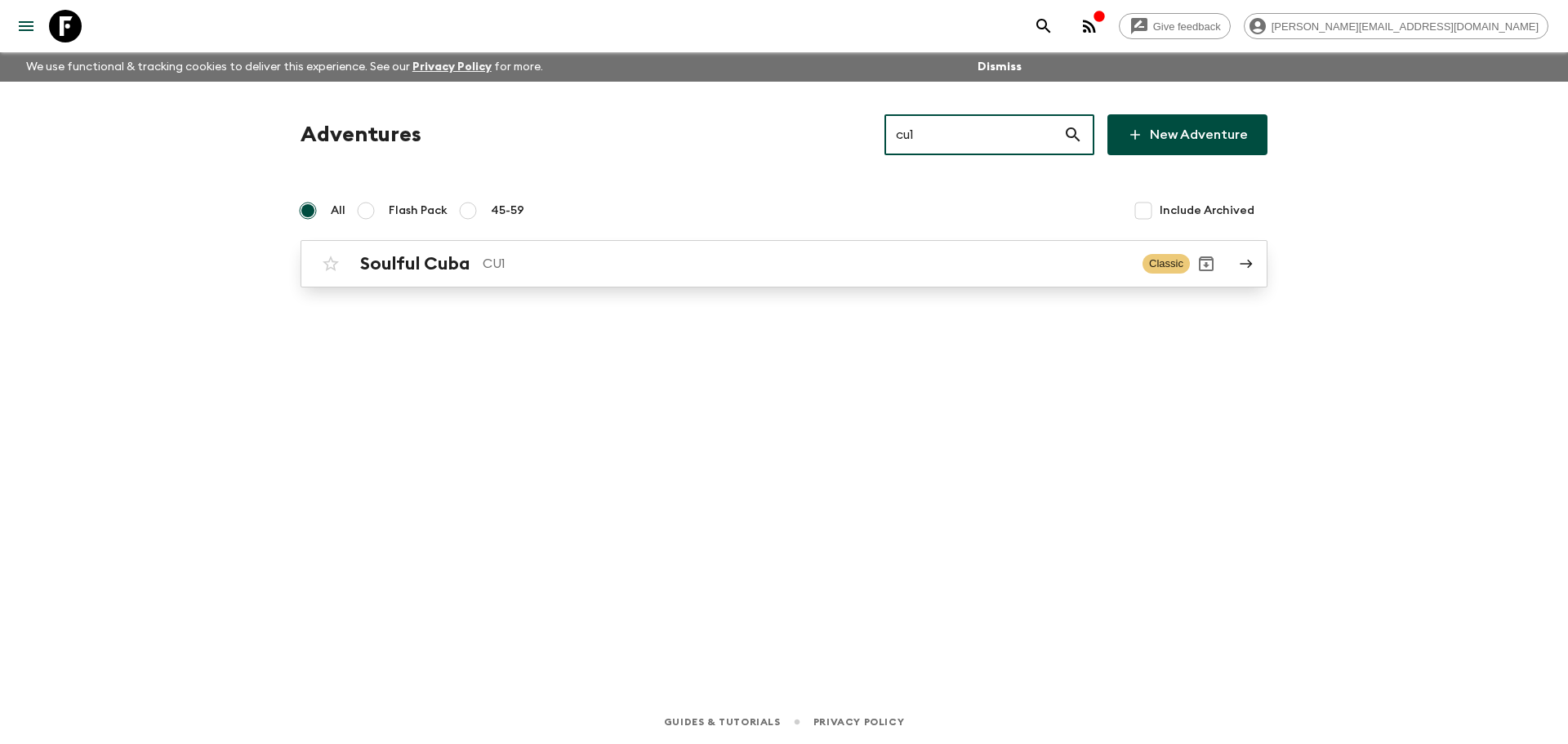
type input "cu1"
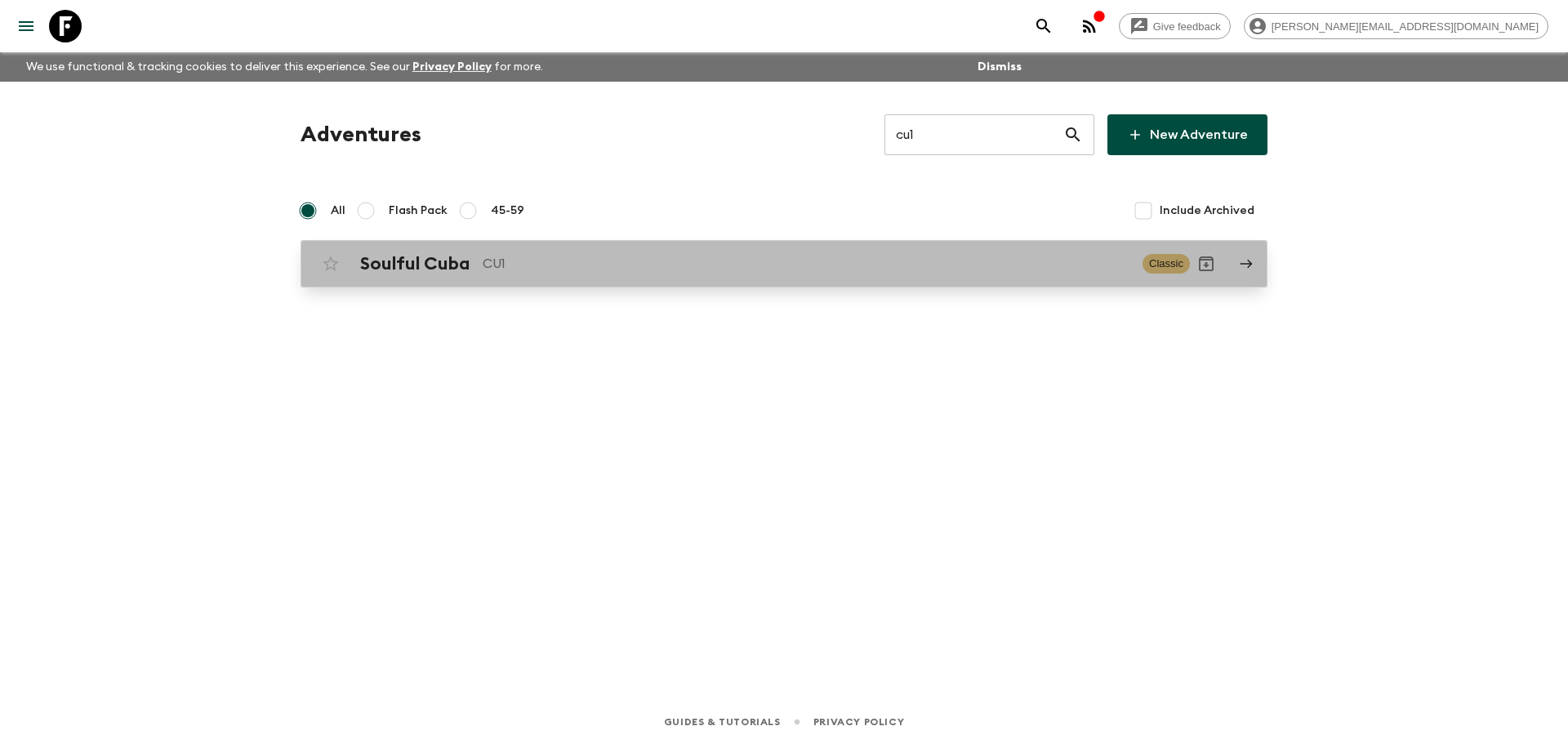
click at [658, 260] on p "CU1" at bounding box center [805, 263] width 647 height 19
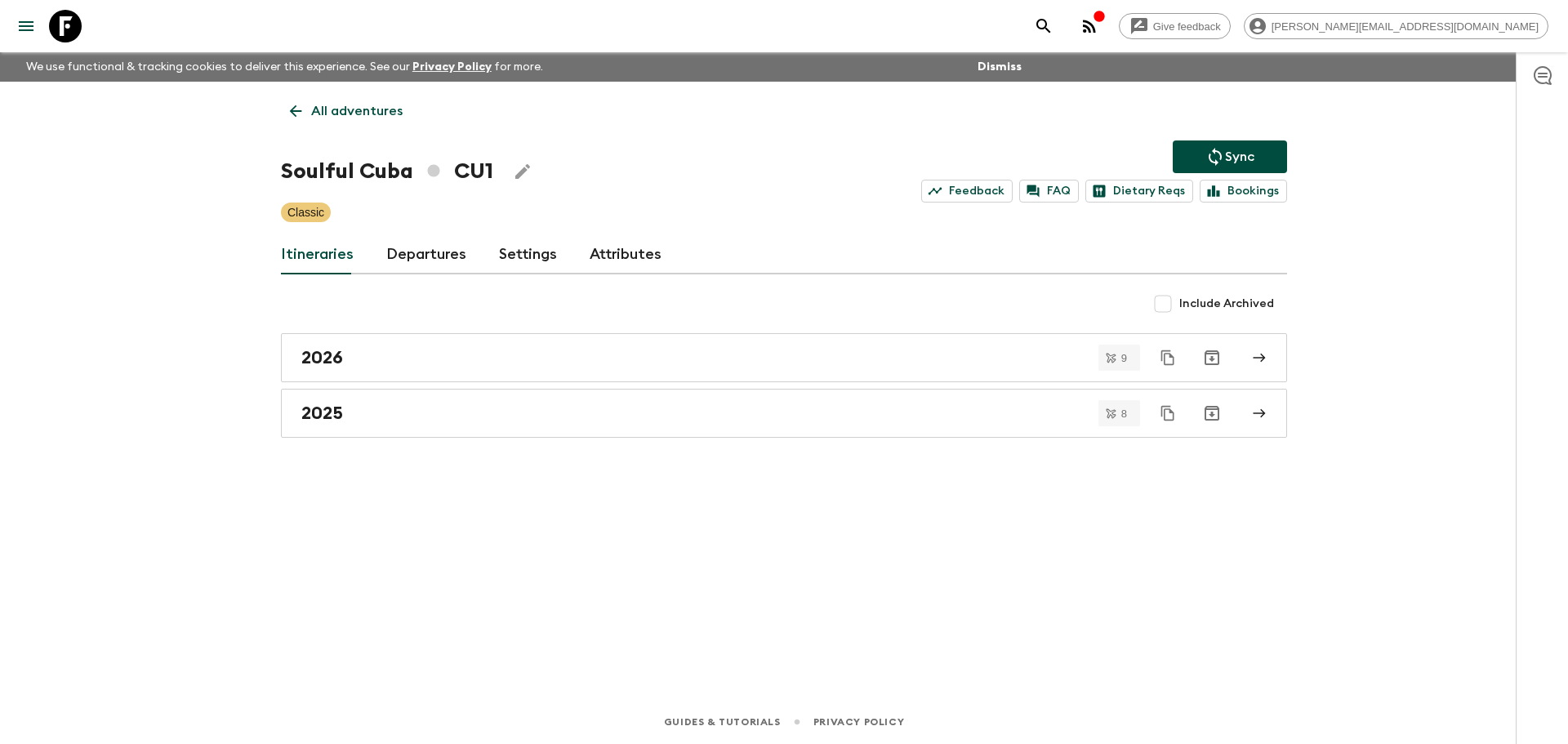
click at [453, 261] on link "Departures" at bounding box center [426, 254] width 80 height 39
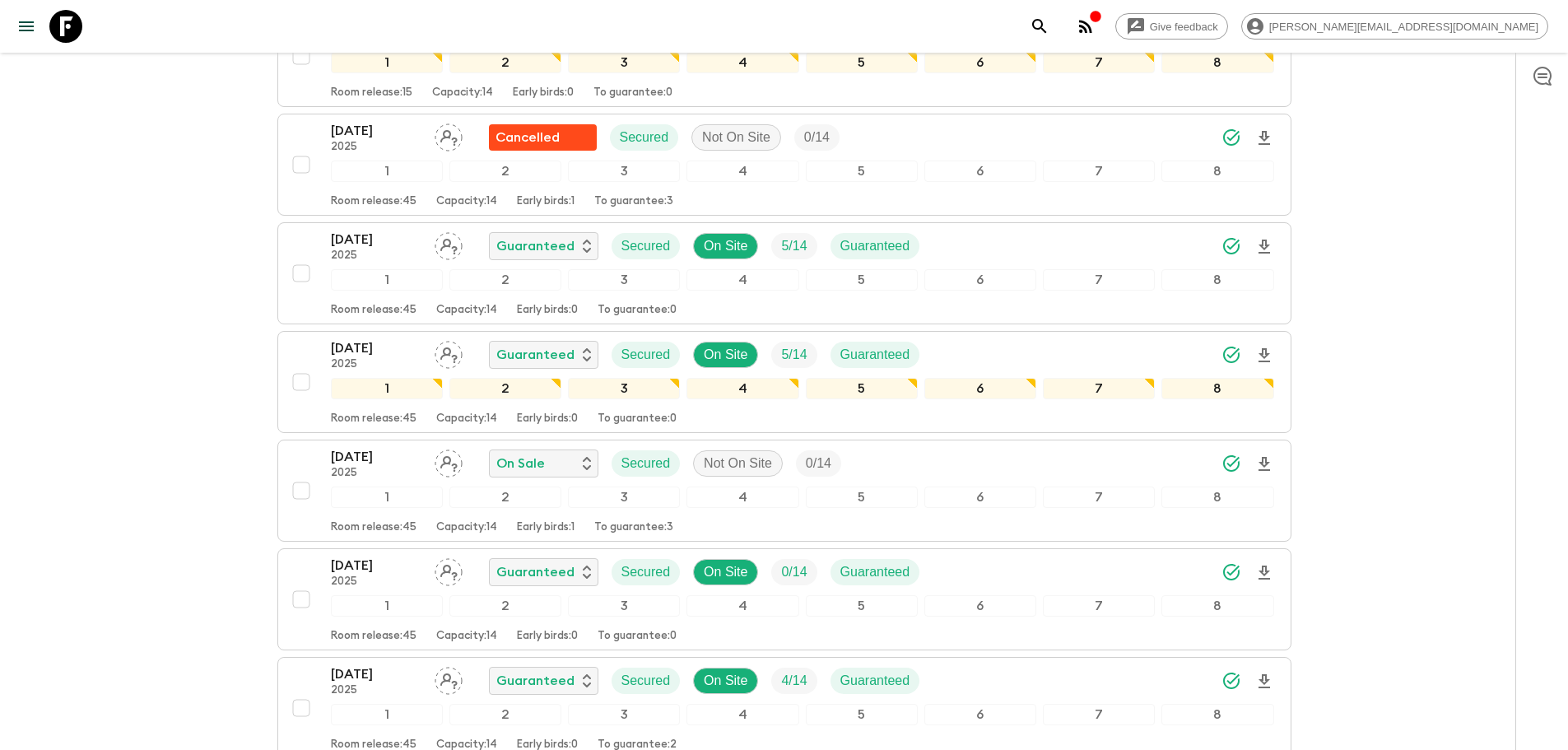
scroll to position [1473, 0]
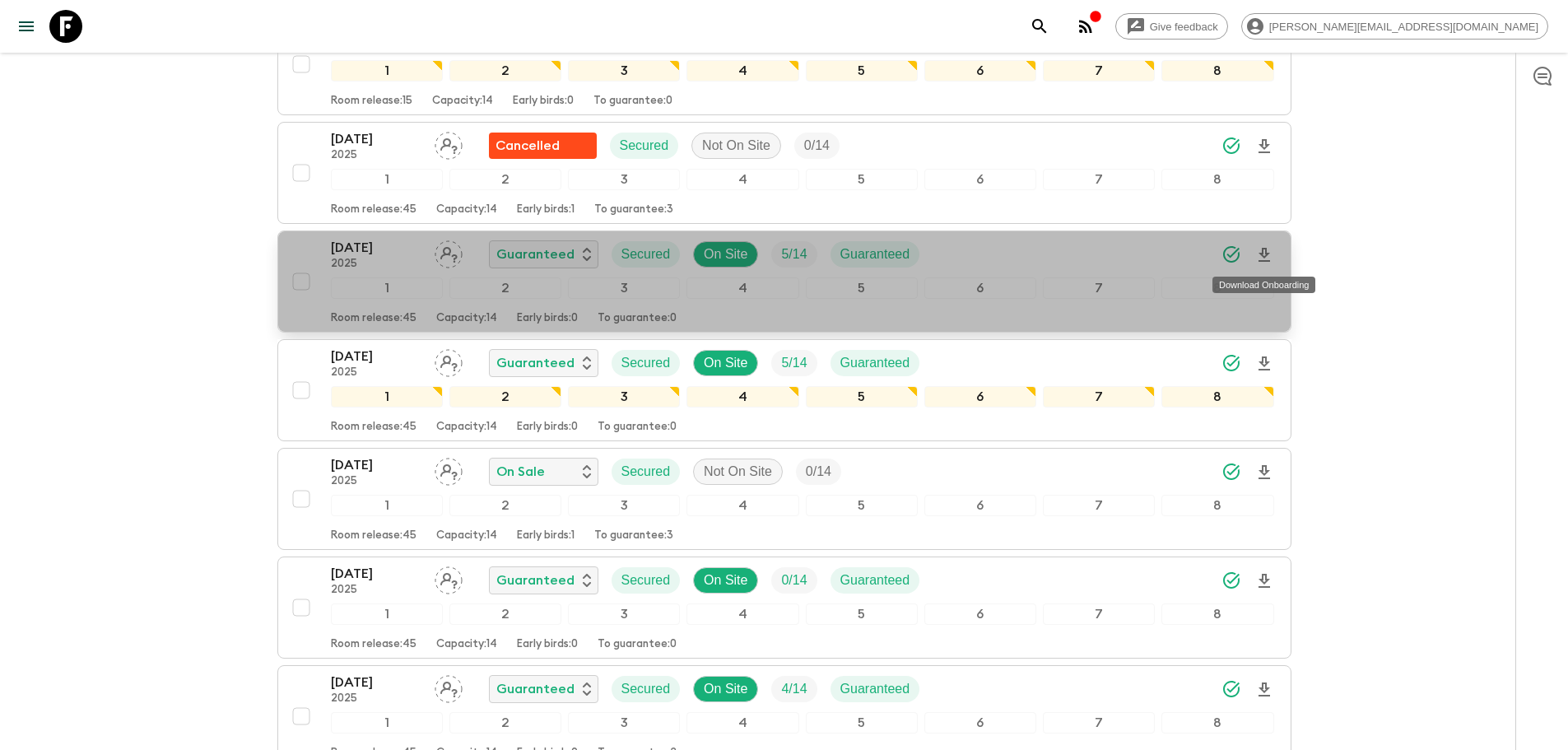
click at [1271, 253] on icon "Download Onboarding" at bounding box center [1263, 255] width 19 height 19
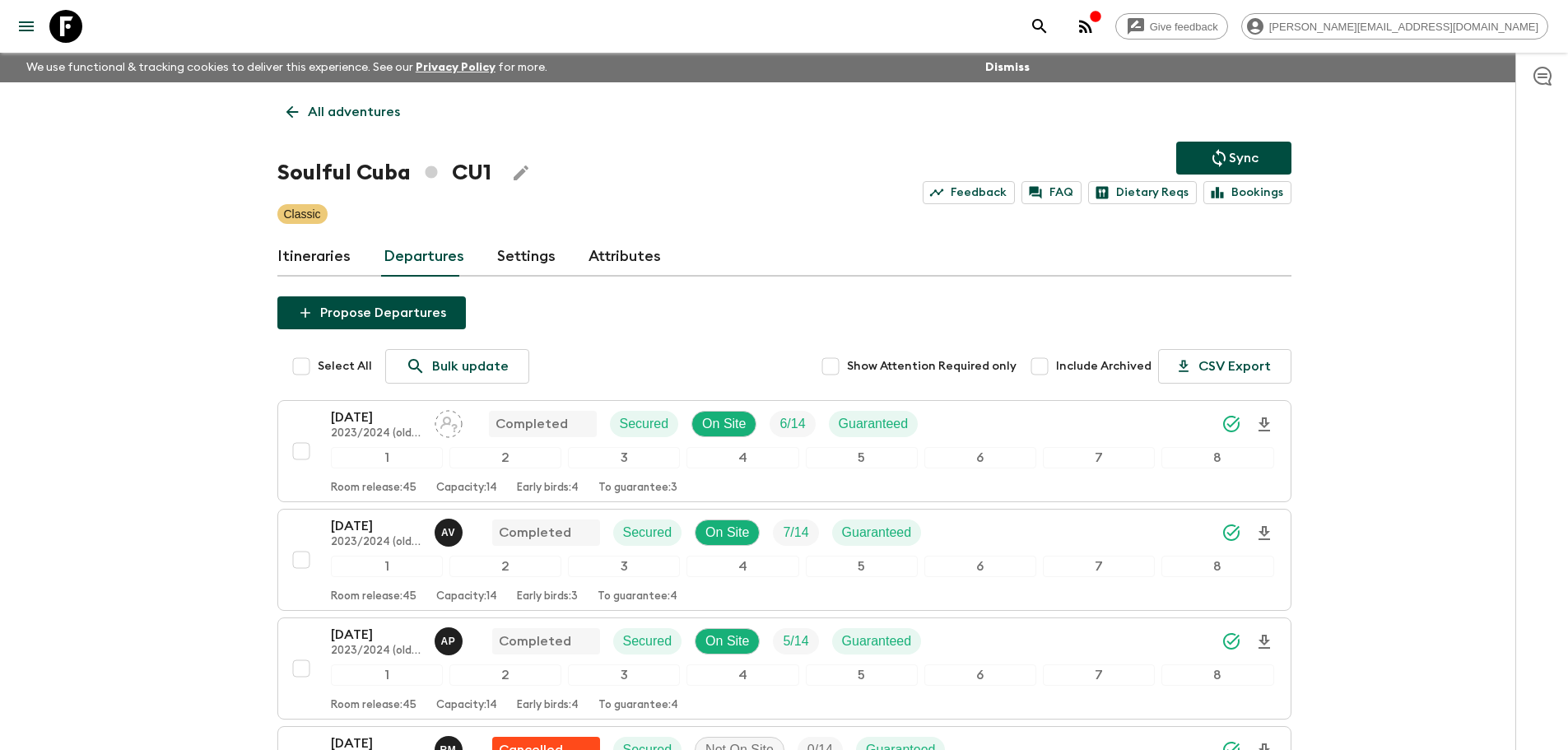
drag, startPoint x: 46, startPoint y: 19, endPoint x: 110, endPoint y: 27, distance: 64.5
click at [46, 19] on link at bounding box center [66, 26] width 46 height 46
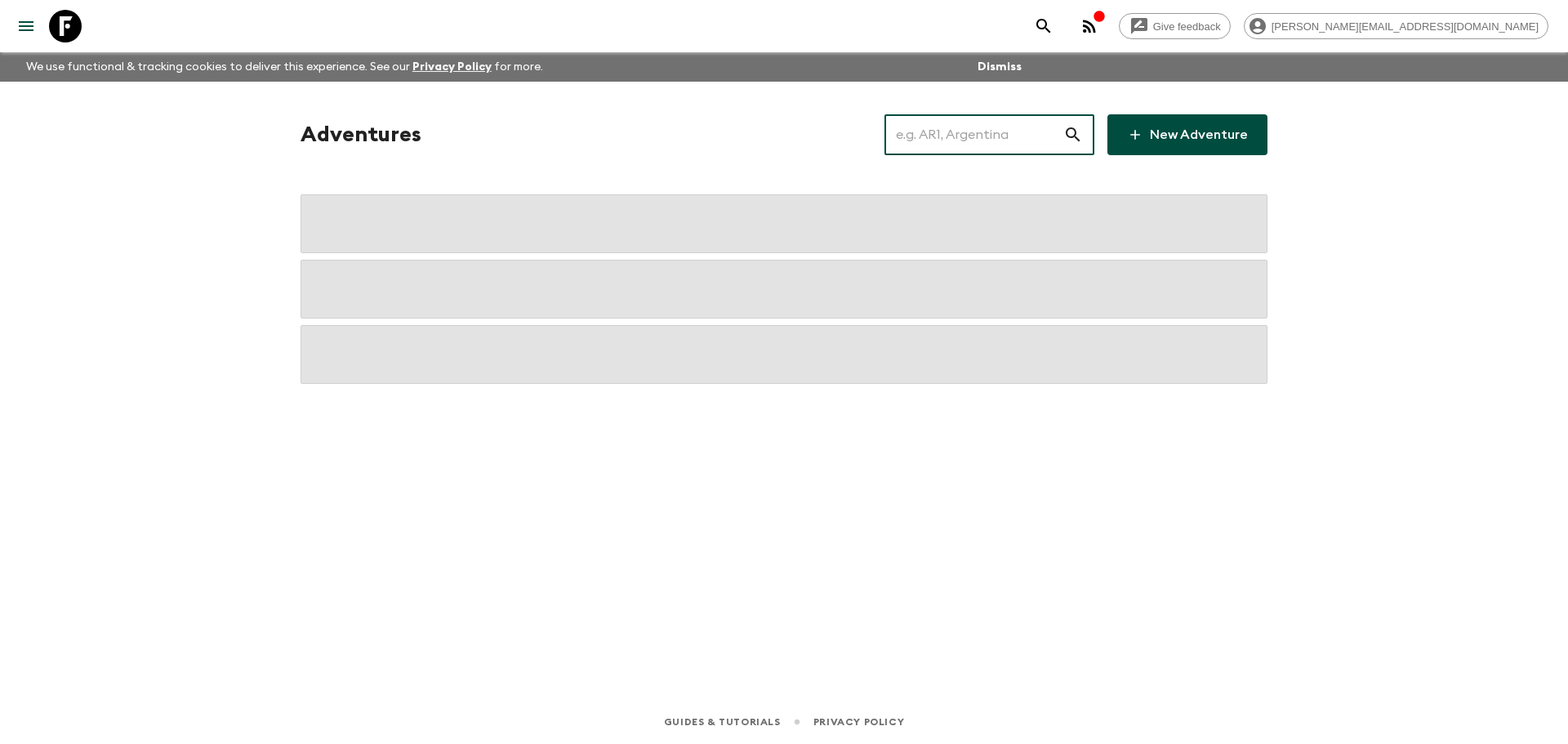
click at [1019, 136] on input "text" at bounding box center [974, 134] width 179 height 46
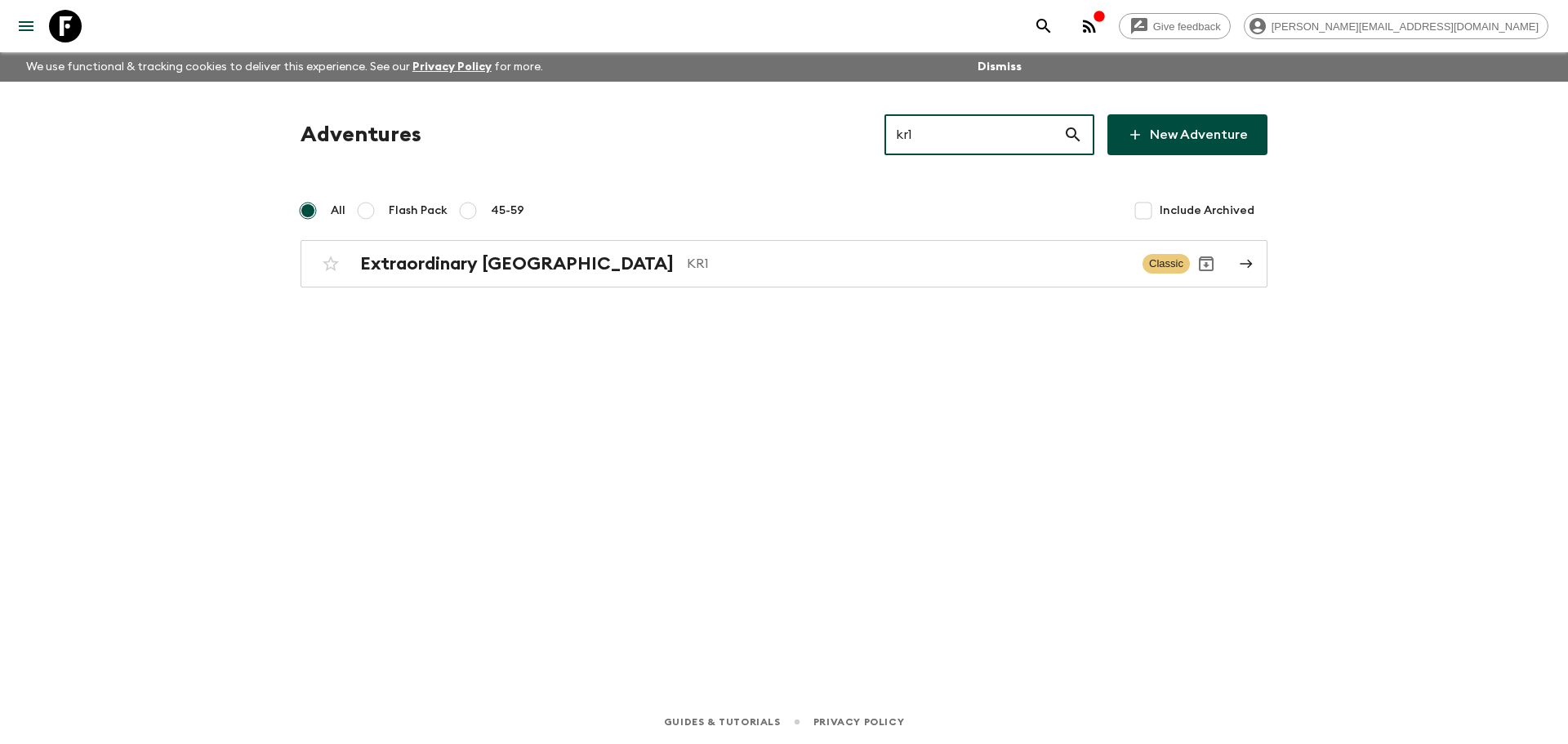
type input "kr1"
drag, startPoint x: 655, startPoint y: 239, endPoint x: 650, endPoint y: 253, distance: 14.9
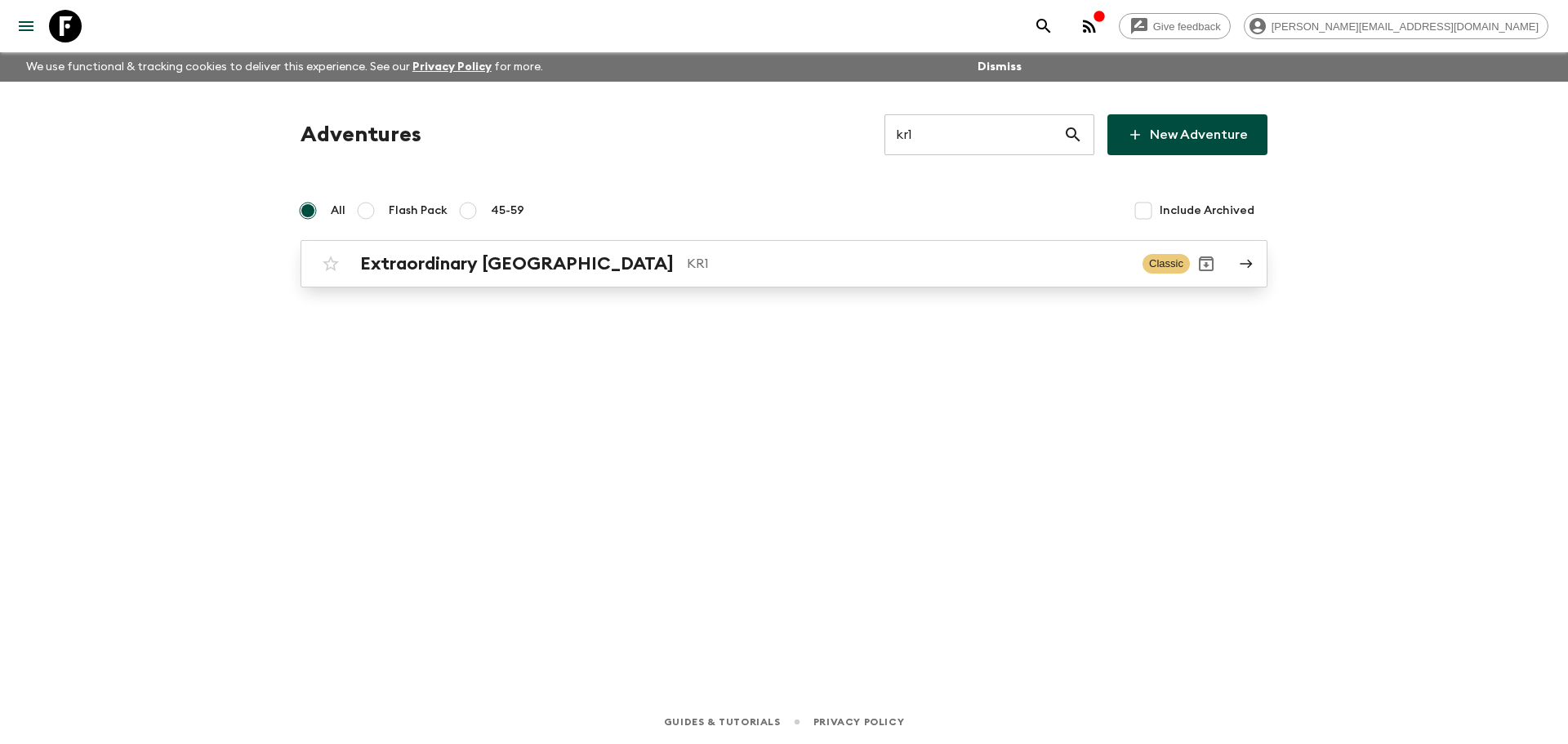
click at [655, 239] on div "Adventures kr1 ​ New Adventure All Flash Pack 45-59 Include Archived Extraordin…" at bounding box center [784, 200] width 1006 height 173
click at [649, 253] on div "Extraordinary South Korea KR1" at bounding box center [745, 263] width 769 height 21
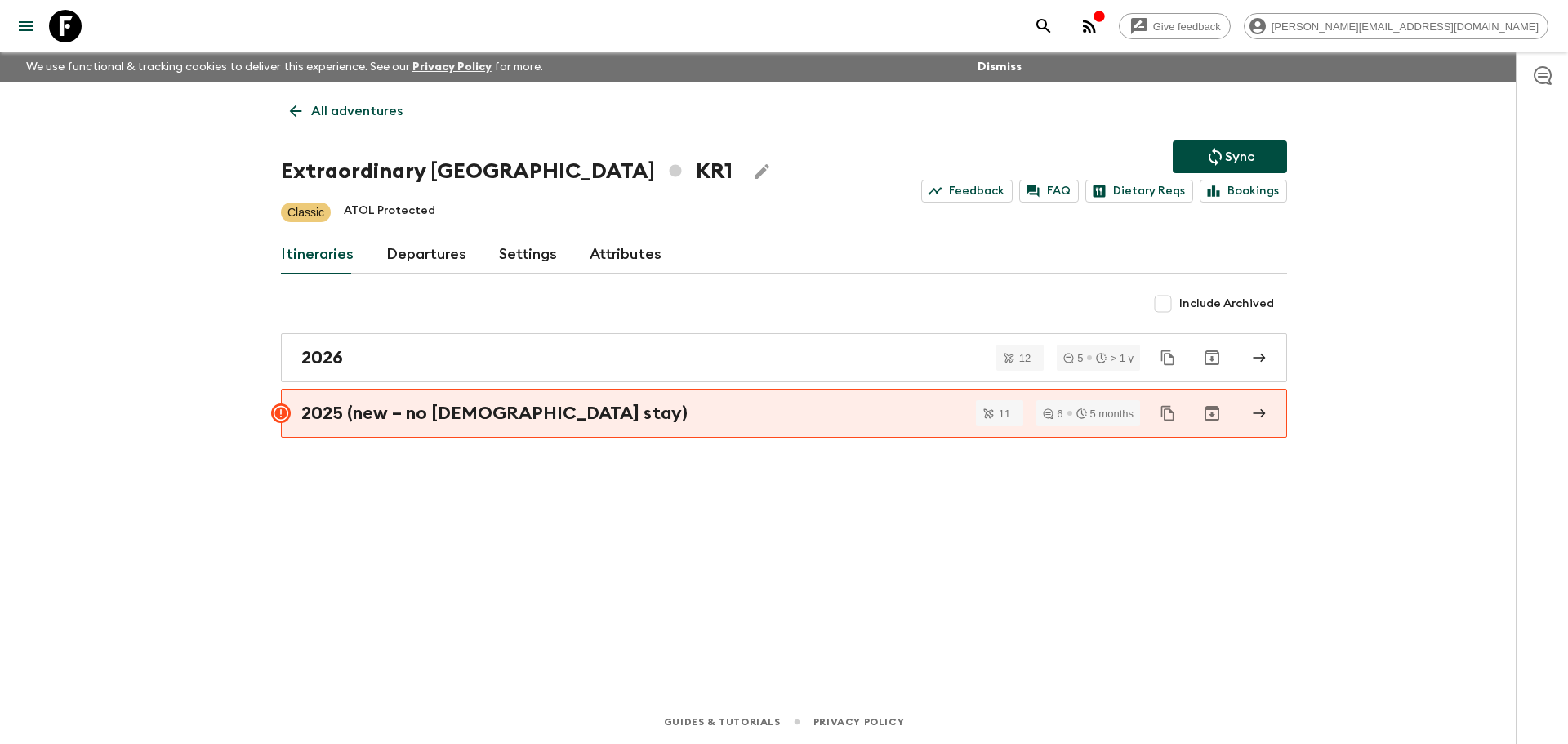
click at [428, 253] on link "Departures" at bounding box center [426, 254] width 80 height 39
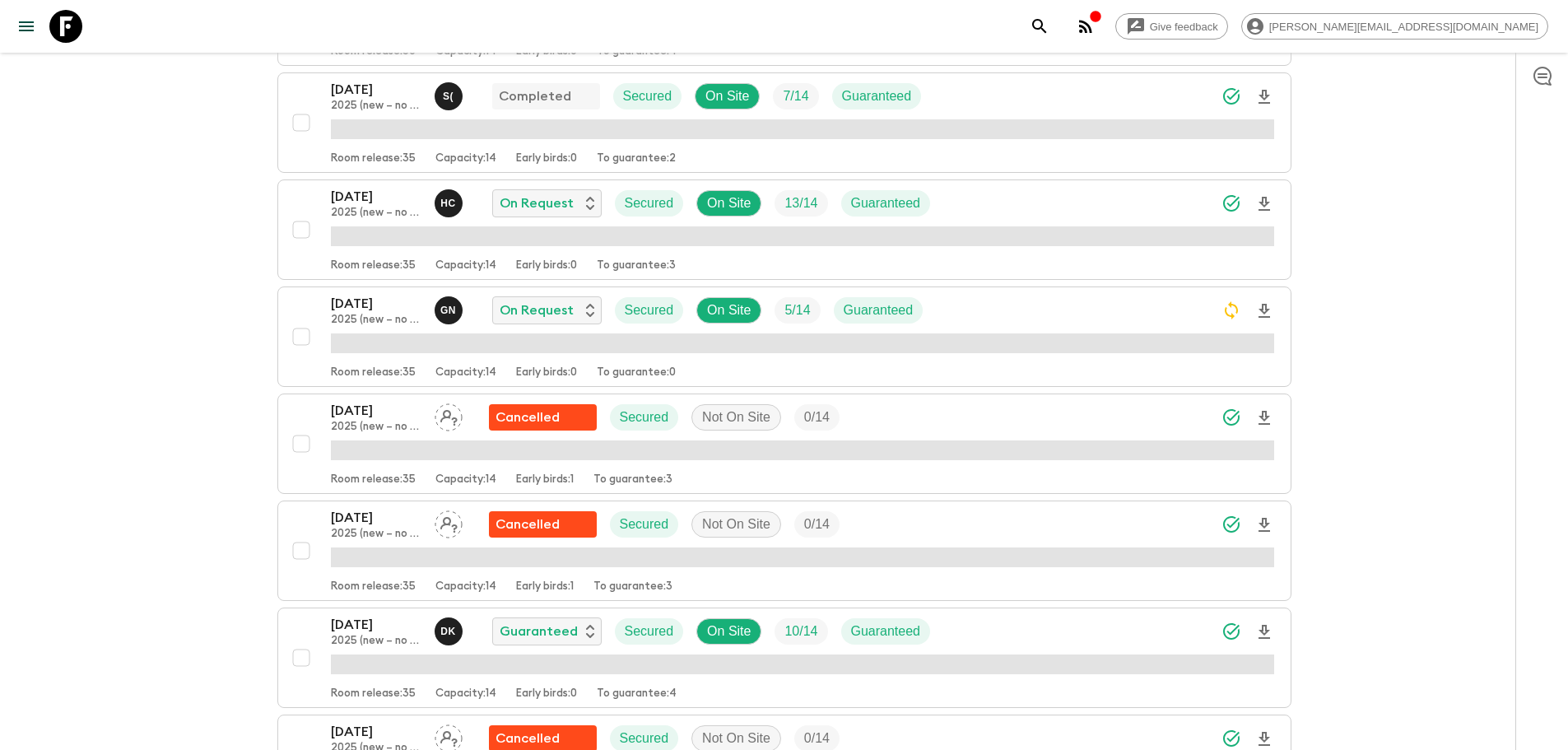
scroll to position [2808, 0]
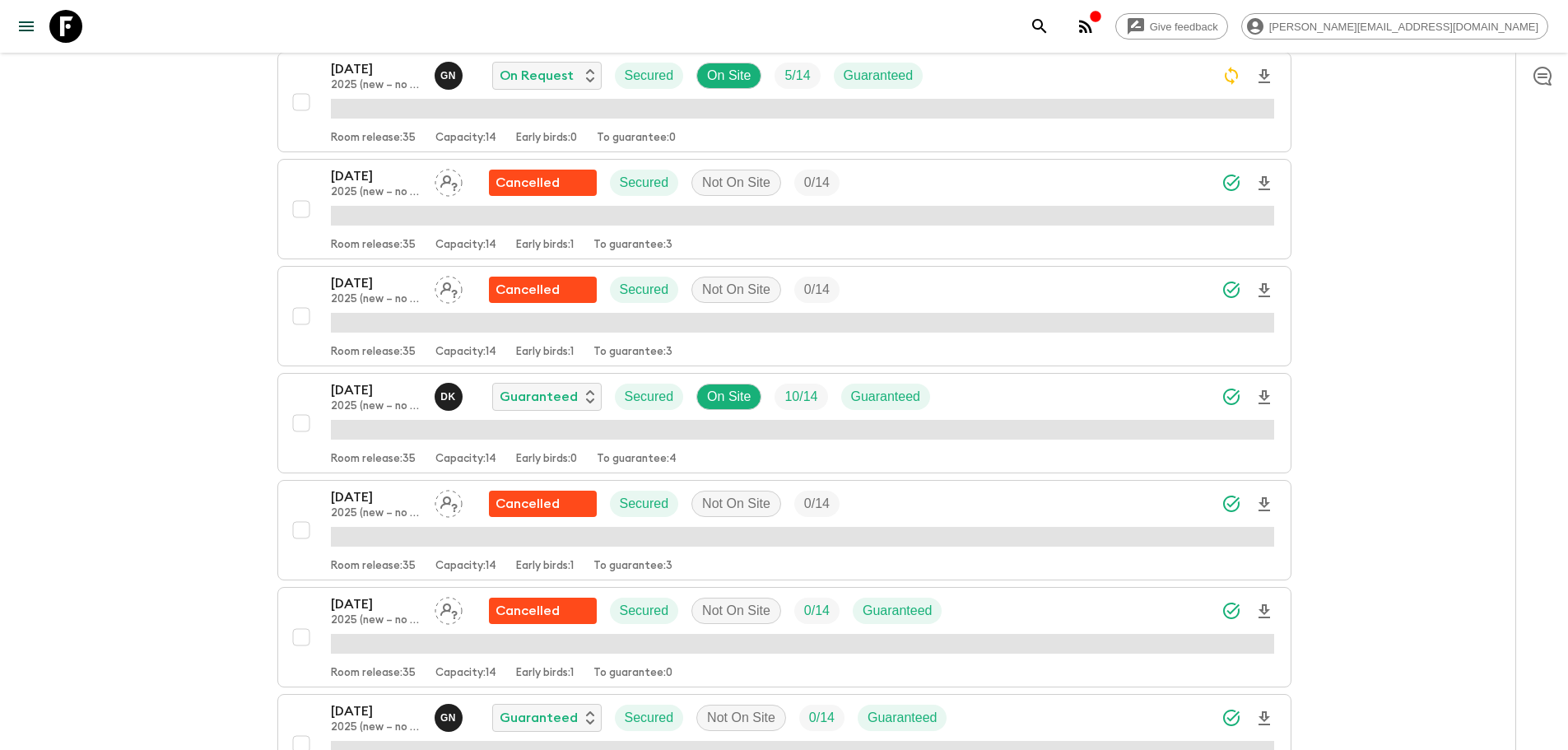
click at [1264, 399] on icon "Download Onboarding" at bounding box center [1263, 397] width 19 height 19
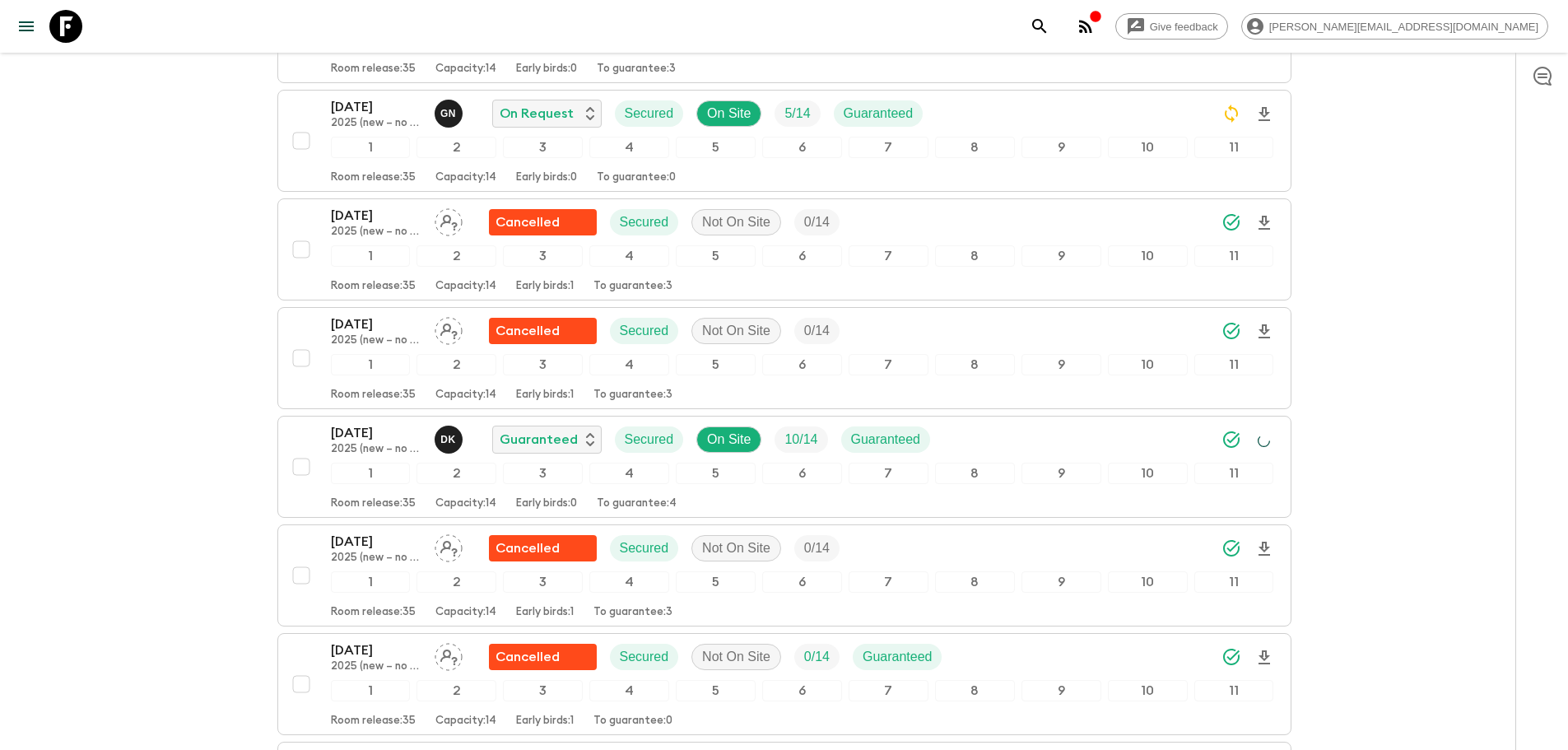
scroll to position [2845, 0]
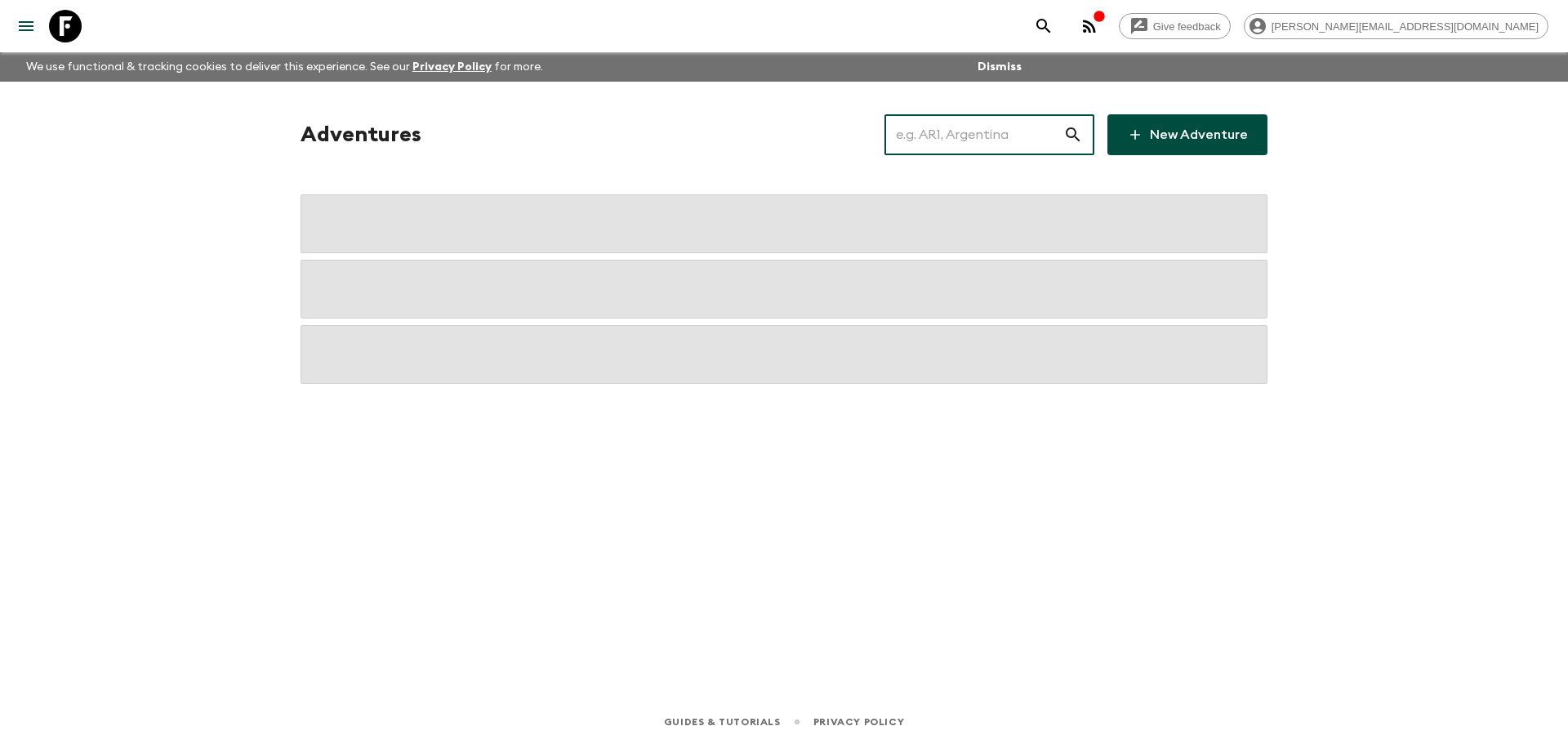
click at [1044, 135] on input "text" at bounding box center [974, 134] width 179 height 46
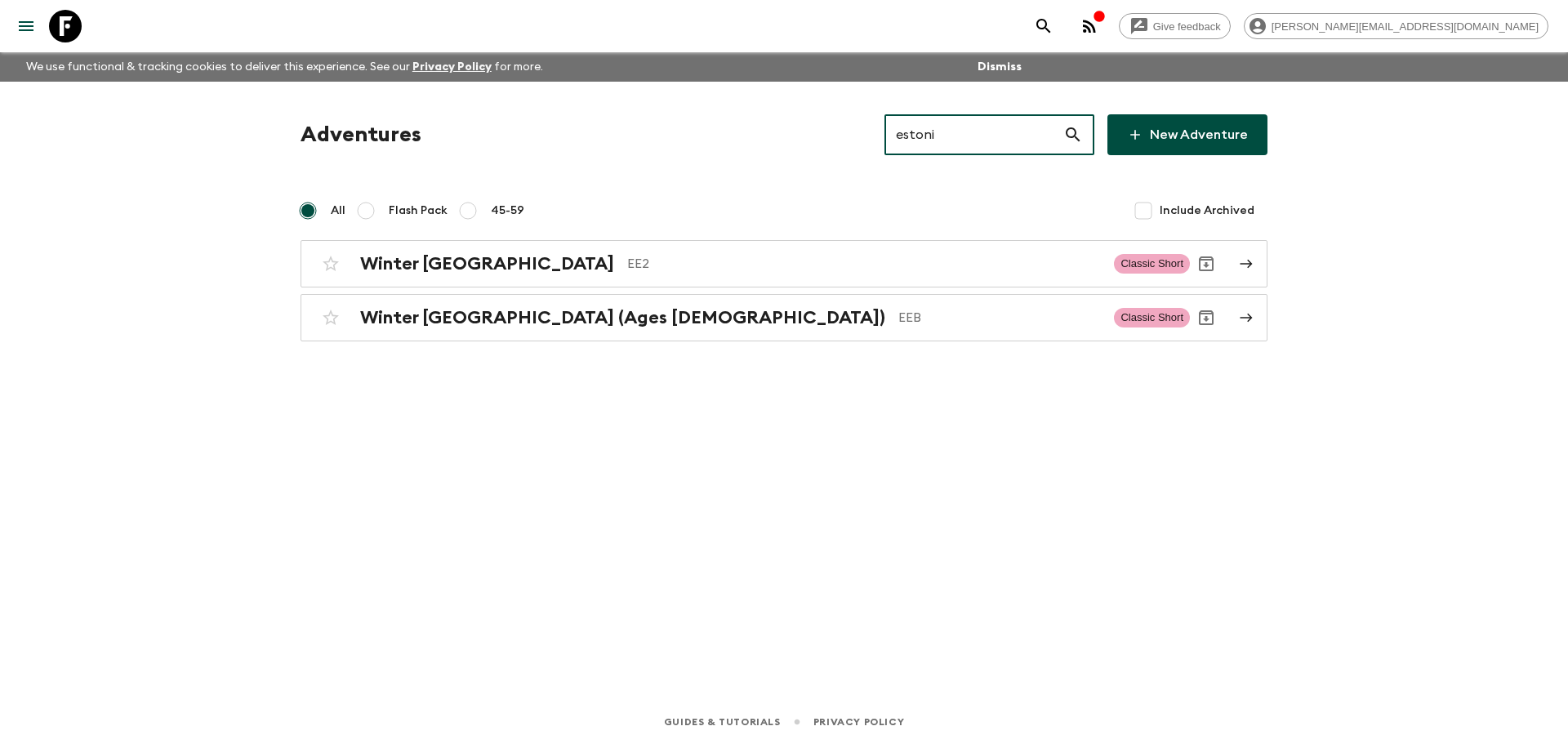
type input "estoni"
